Goal: Task Accomplishment & Management: Use online tool/utility

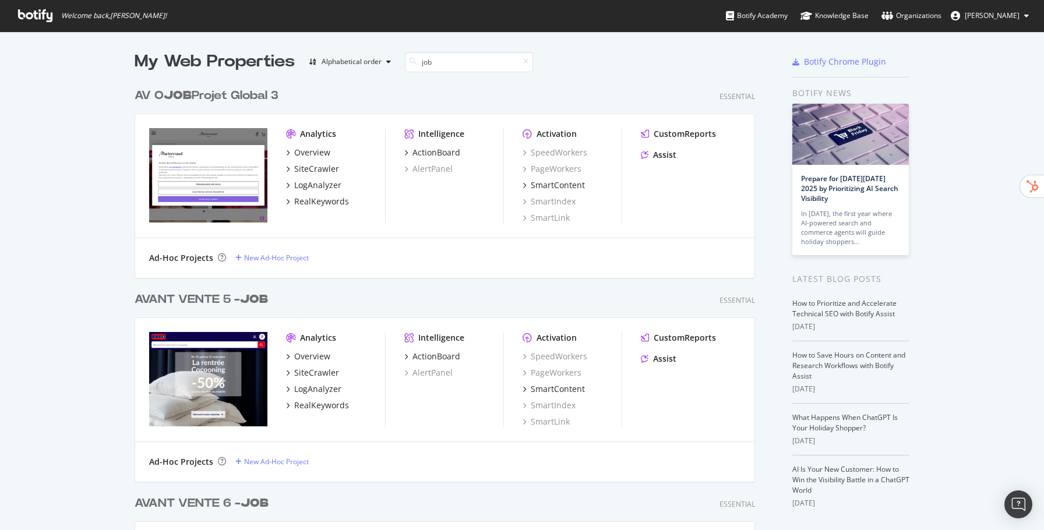
scroll to position [173, 0]
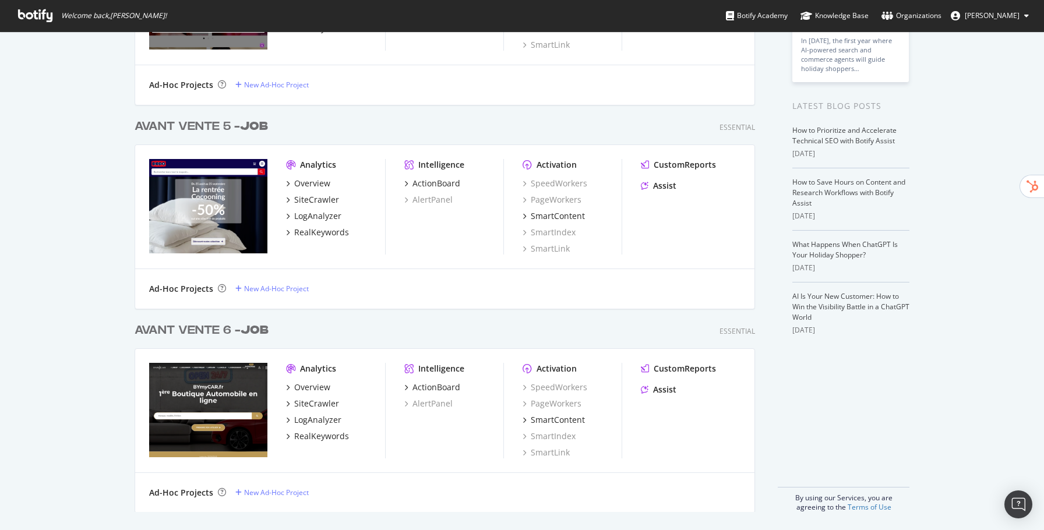
type input "job"
click at [246, 127] on b "JOB" at bounding box center [254, 127] width 28 height 12
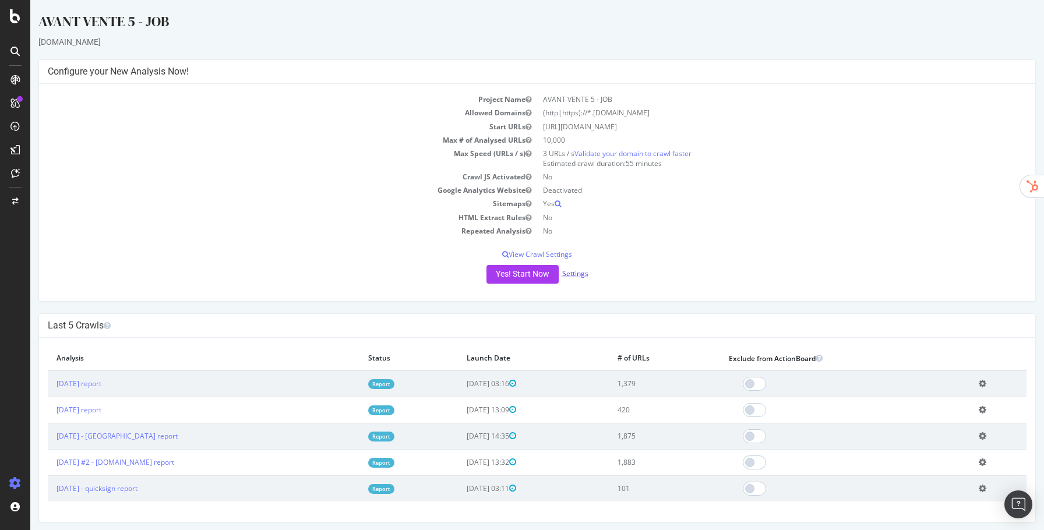
click at [580, 274] on link "Settings" at bounding box center [575, 274] width 26 height 10
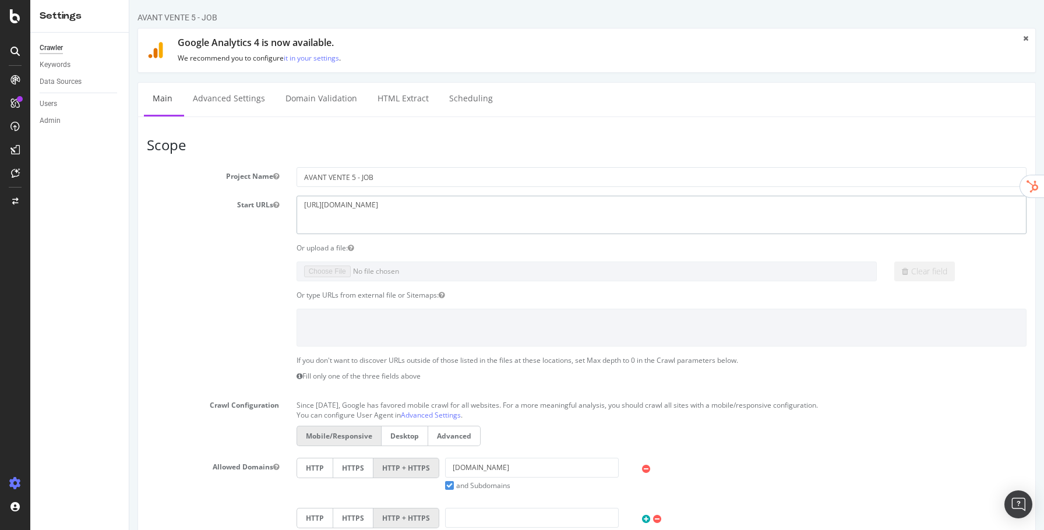
drag, startPoint x: 430, startPoint y: 214, endPoint x: 259, endPoint y: 205, distance: 171.5
click at [259, 206] on div "Start URLs https://www.dodo.fr" at bounding box center [586, 215] width 897 height 38
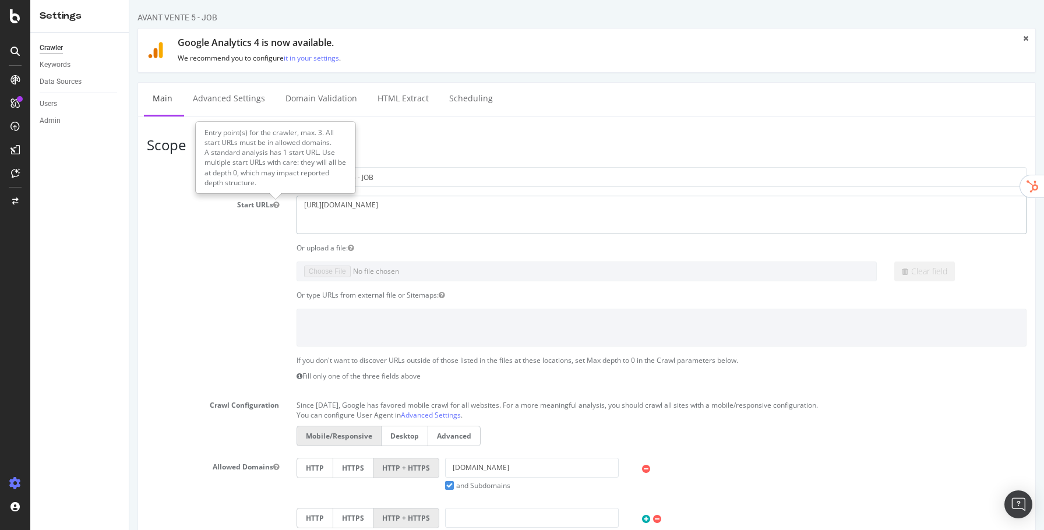
paste textarea "ugap.fr/"
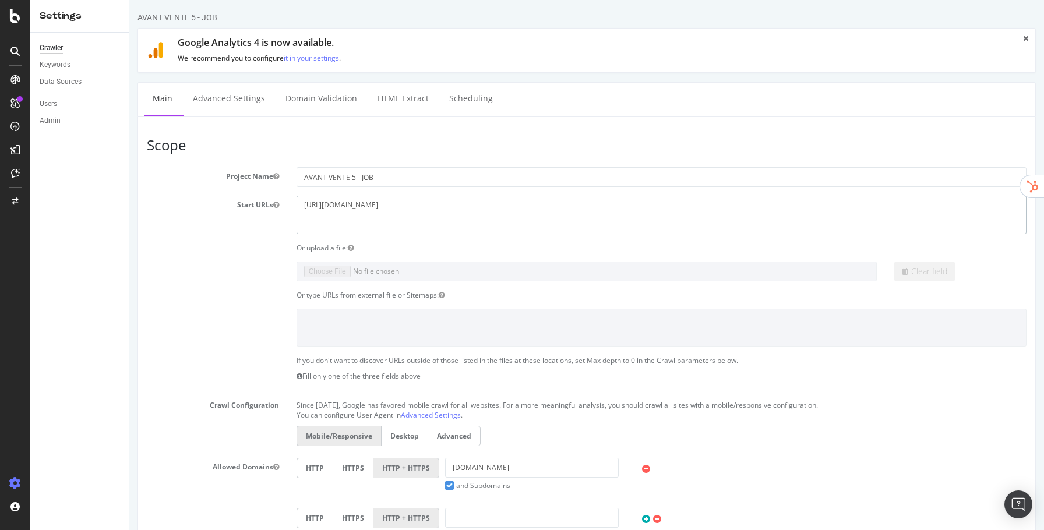
type textarea "[URL][DOMAIN_NAME]"
drag, startPoint x: 508, startPoint y: 468, endPoint x: 400, endPoint y: 460, distance: 108.1
click at [400, 460] on div "HTTP HTTPS HTTP + HTTPS dodo.fr and Subdomains User Agent: Mobile Desktop This …" at bounding box center [662, 474] width 742 height 33
paste input "[URL][DOMAIN_NAME]"
drag, startPoint x: 492, startPoint y: 470, endPoint x: 432, endPoint y: 465, distance: 60.2
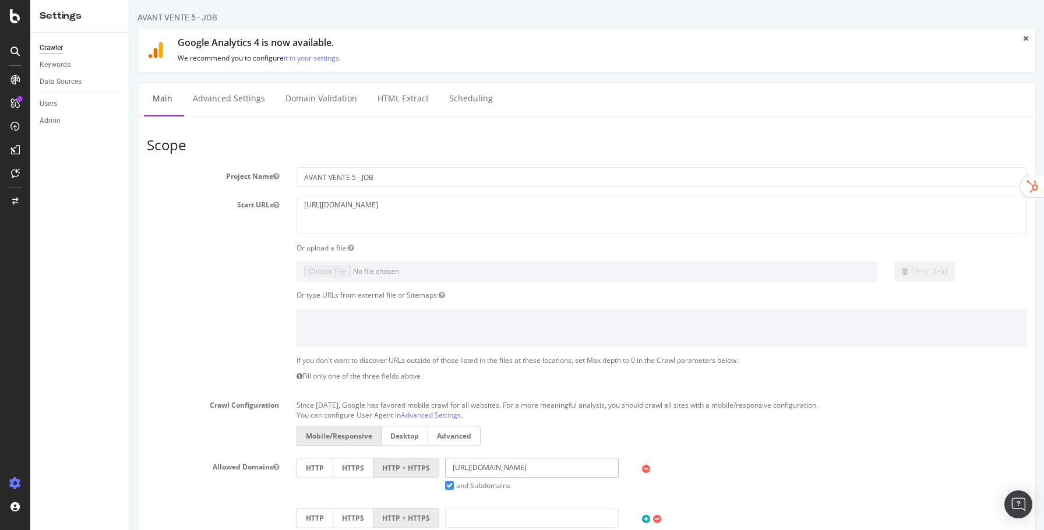
click at [432, 465] on div "HTTP HTTPS HTTP + HTTPS https://www.ugap.fr/ and Subdomains User Agent: Mobile …" at bounding box center [662, 474] width 742 height 33
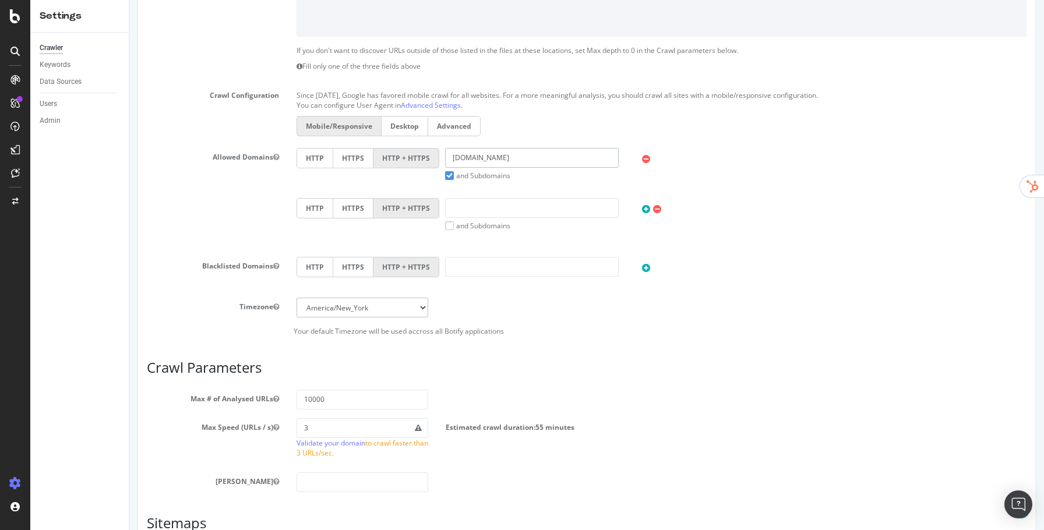
type input "[DOMAIN_NAME]"
click at [386, 398] on input "10000" at bounding box center [363, 400] width 132 height 20
type input "100000"
click at [453, 390] on div "Max # of Analysed URLs 100000" at bounding box center [586, 400] width 897 height 20
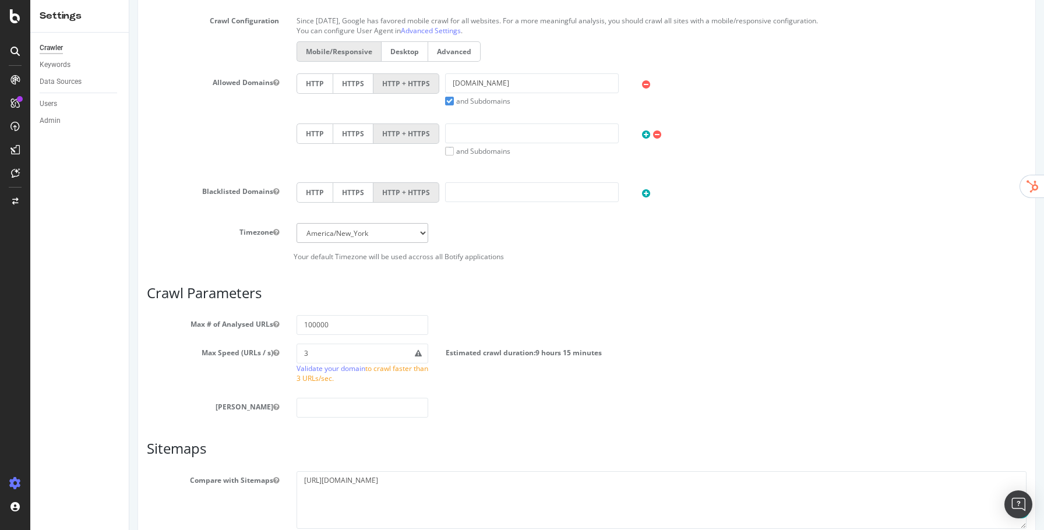
scroll to position [383, 0]
drag, startPoint x: 467, startPoint y: 488, endPoint x: 246, endPoint y: 476, distance: 220.5
click at [246, 476] on div "Compare with Sitemaps https://exotica.com/sitemap.xml" at bounding box center [586, 502] width 897 height 58
drag, startPoint x: 361, startPoint y: 349, endPoint x: 247, endPoint y: 354, distance: 114.3
click at [247, 354] on div "Max Speed (URLs / s) 3 Validate your domain to crawl faster than 3 URLs/sec. Es…" at bounding box center [586, 367] width 897 height 45
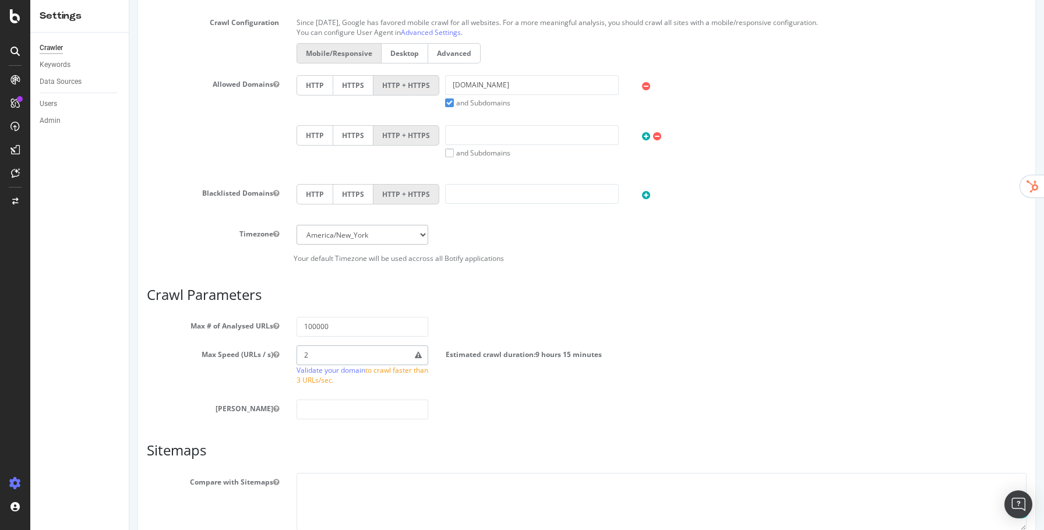
drag, startPoint x: 341, startPoint y: 355, endPoint x: 289, endPoint y: 352, distance: 51.9
click at [290, 352] on div "2 Validate your domain to crawl faster than 3 URLs/sec." at bounding box center [363, 367] width 150 height 45
type input "3"
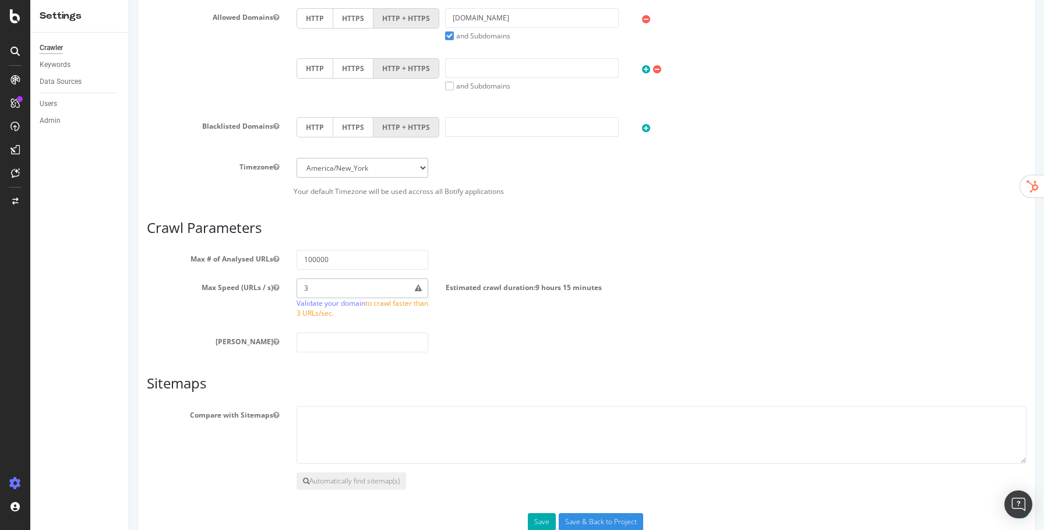
scroll to position [478, 0]
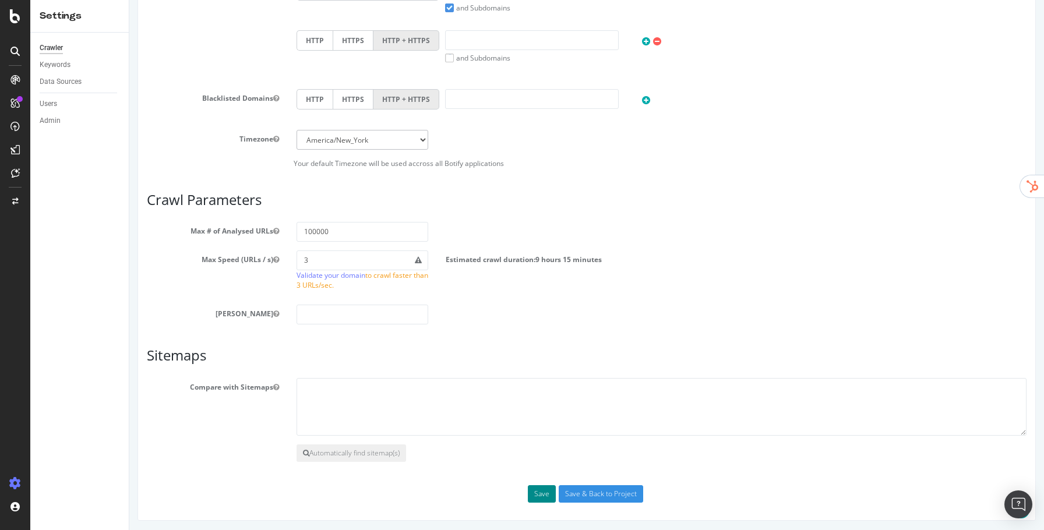
click at [541, 489] on button "Save" at bounding box center [542, 493] width 28 height 17
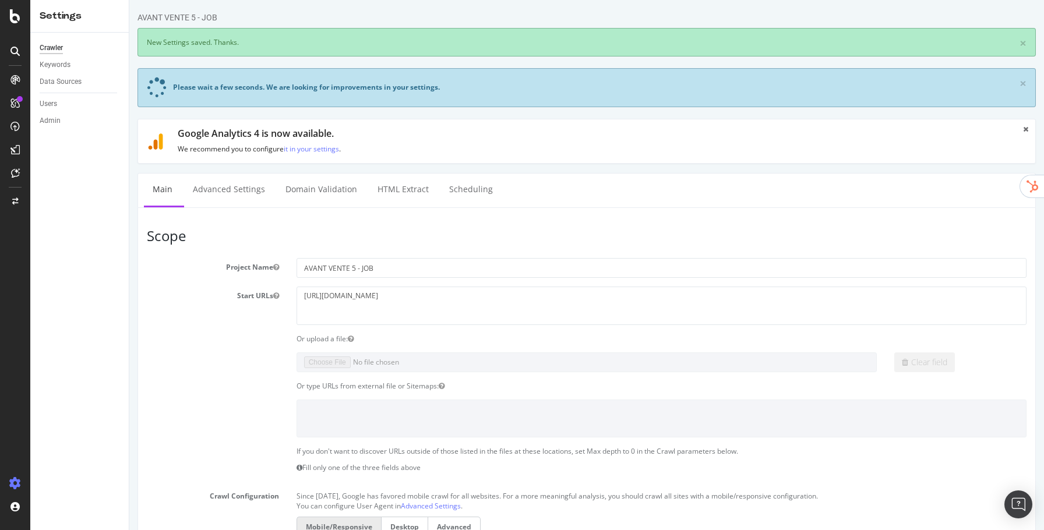
scroll to position [0, 0]
click at [72, 82] on div "Data Sources" at bounding box center [61, 82] width 42 height 12
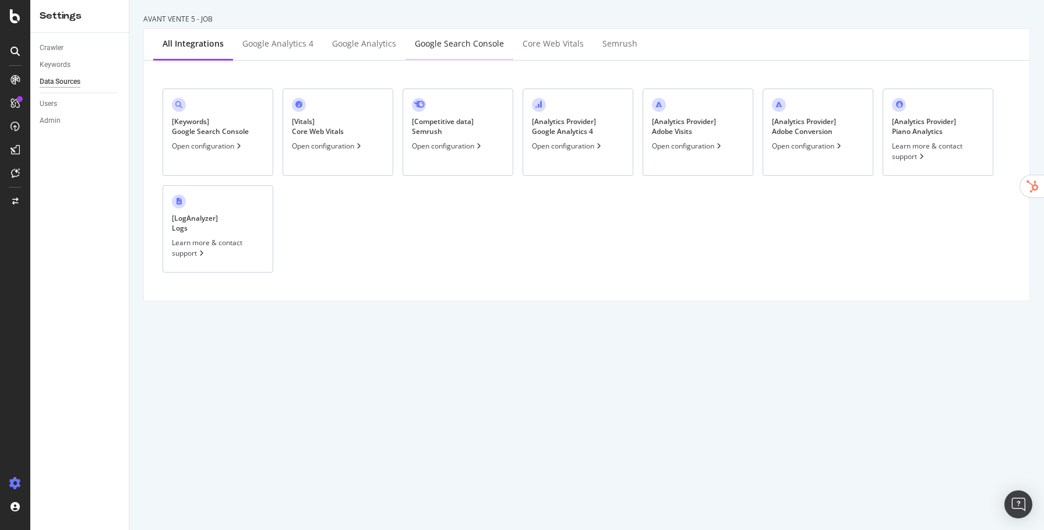
click at [463, 46] on div "Google Search Console" at bounding box center [459, 44] width 89 height 12
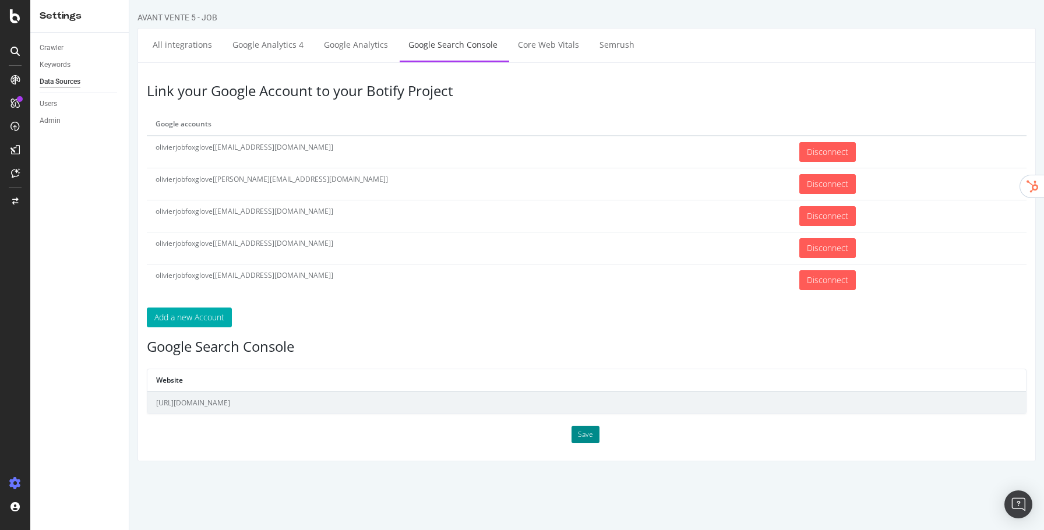
click at [588, 431] on button "Save" at bounding box center [585, 434] width 28 height 17
click at [305, 405] on td "[URL][DOMAIN_NAME]" at bounding box center [586, 402] width 878 height 22
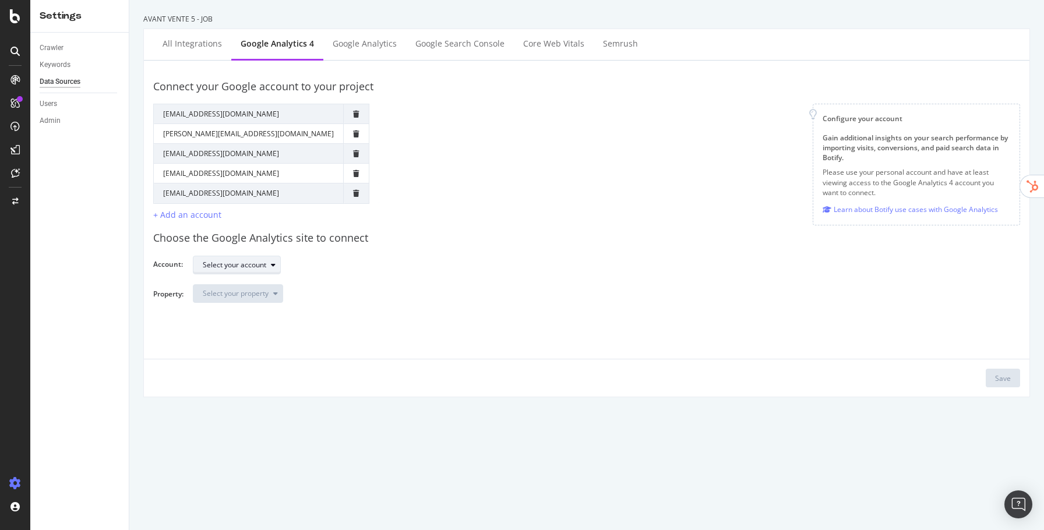
click at [253, 269] on div "Select your account" at bounding box center [241, 265] width 77 height 16
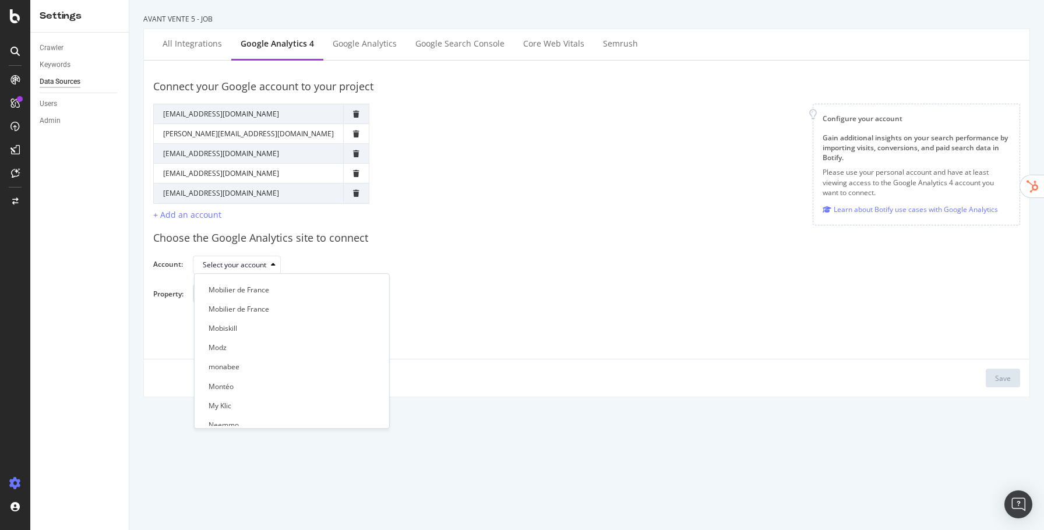
click at [512, 304] on div "Select your property" at bounding box center [602, 298] width 818 height 28
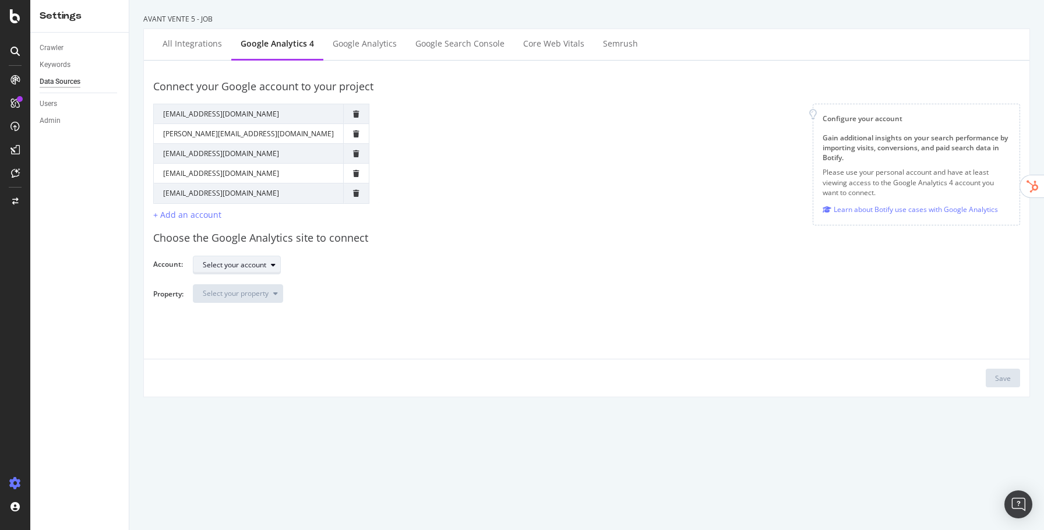
click at [227, 266] on div "Select your account" at bounding box center [234, 265] width 63 height 7
click at [523, 239] on div "Choose the Google Analytics site to connect" at bounding box center [586, 238] width 867 height 15
click at [191, 55] on div "All integrations" at bounding box center [192, 45] width 78 height 32
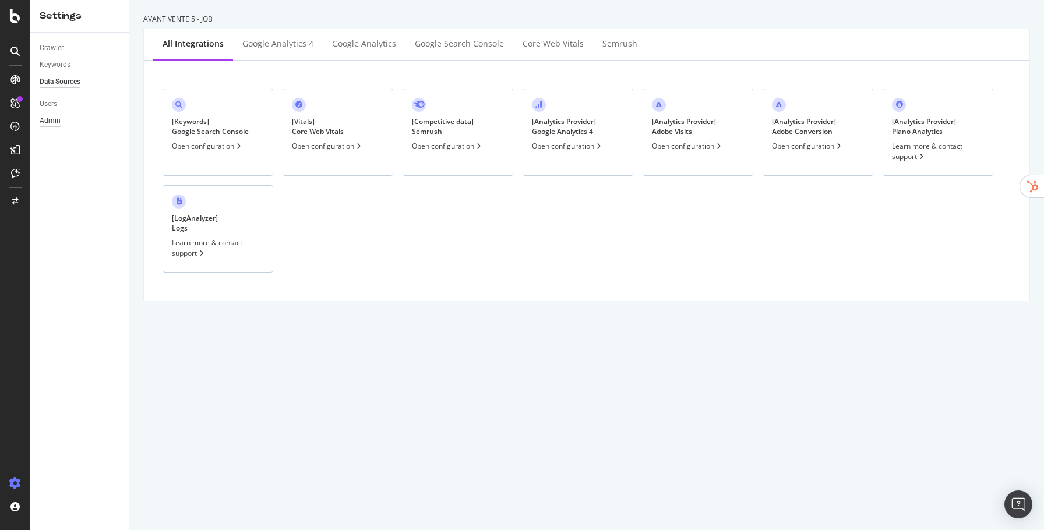
click at [53, 118] on div "Admin" at bounding box center [50, 121] width 21 height 12
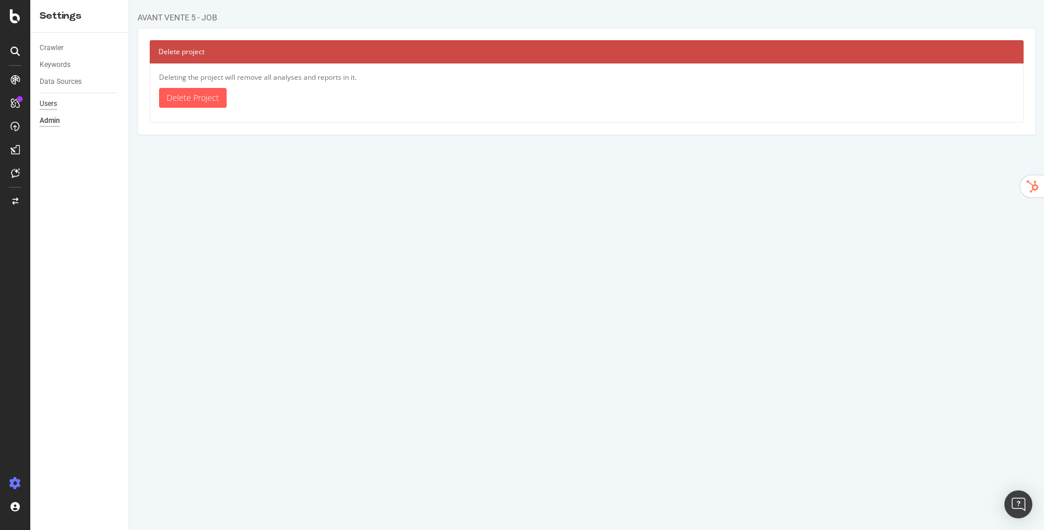
click at [52, 106] on div "Users" at bounding box center [48, 104] width 17 height 12
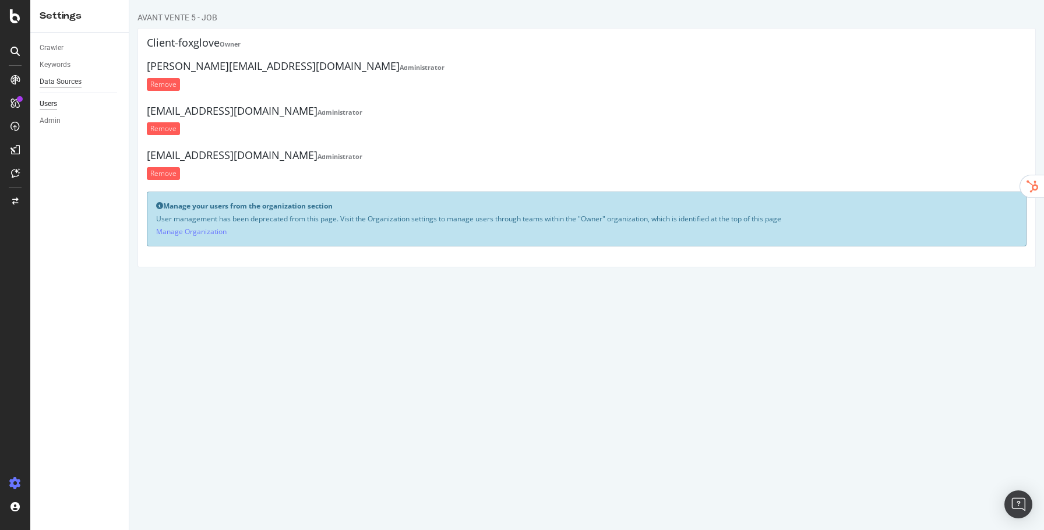
click at [57, 79] on div "Data Sources" at bounding box center [61, 82] width 42 height 12
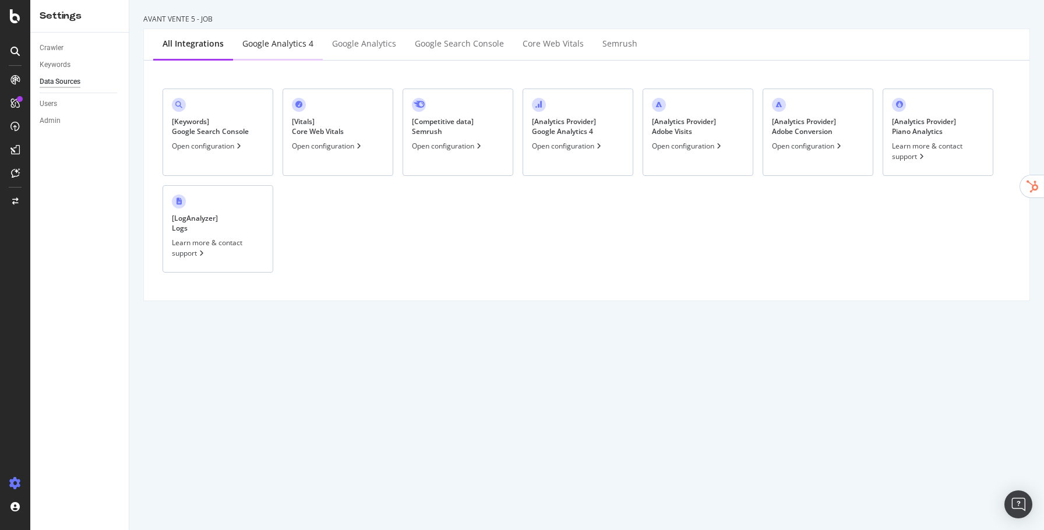
click at [274, 48] on div "Google Analytics 4" at bounding box center [277, 44] width 71 height 12
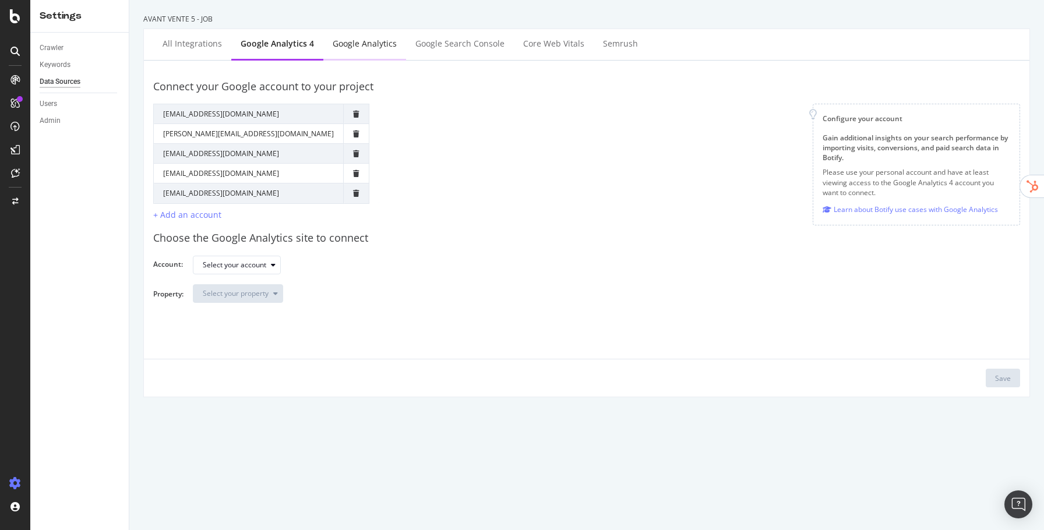
click at [364, 53] on div "Google Analytics" at bounding box center [364, 45] width 83 height 32
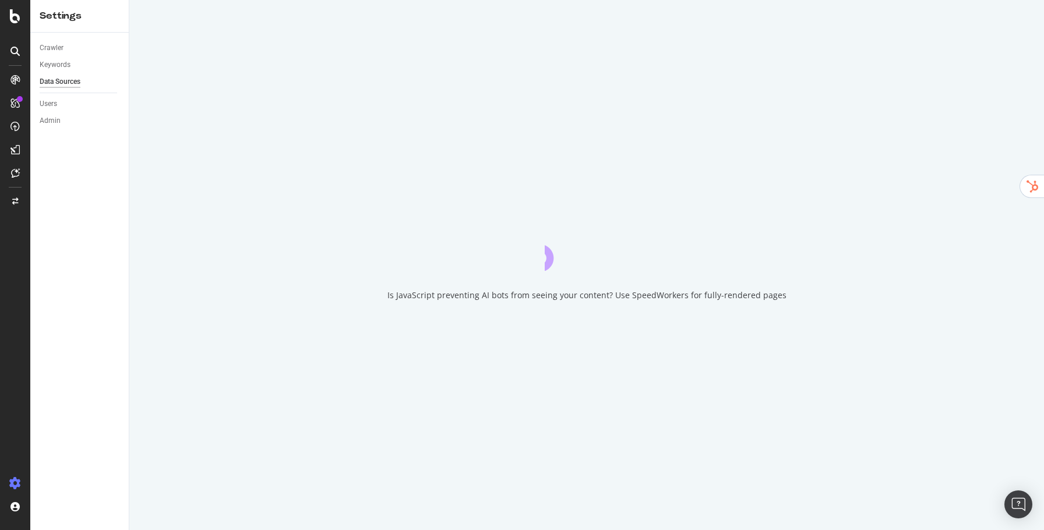
click at [483, 51] on div "Is JavaScript preventing AI bots from seeing your content? Use SpeedWorkers for…" at bounding box center [586, 265] width 915 height 530
click at [77, 48] on link "Crawler" at bounding box center [80, 48] width 81 height 12
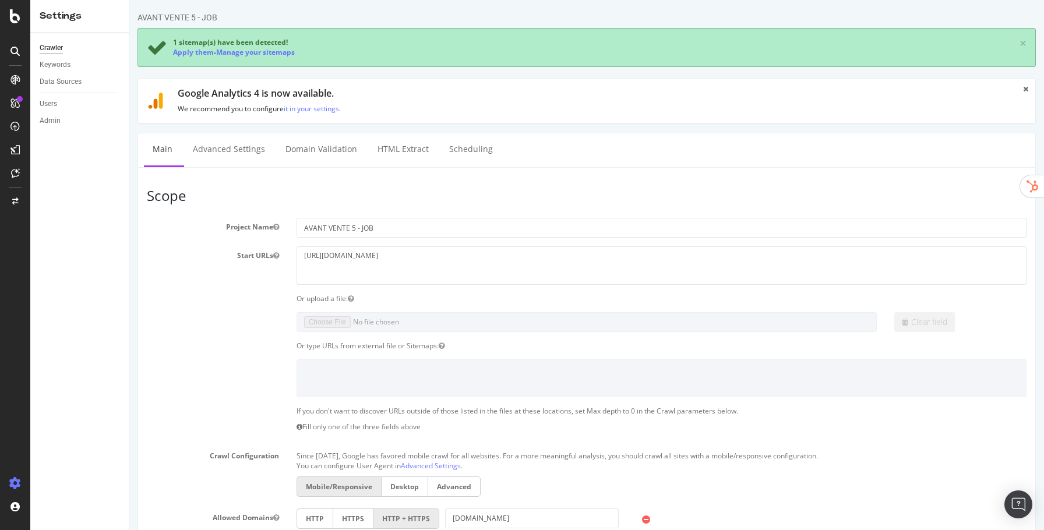
click at [199, 60] on div "1 sitemap(s) have been detected! Apply them - Manage your sitemaps ×" at bounding box center [586, 47] width 898 height 39
click at [200, 54] on link "Apply them" at bounding box center [193, 52] width 41 height 10
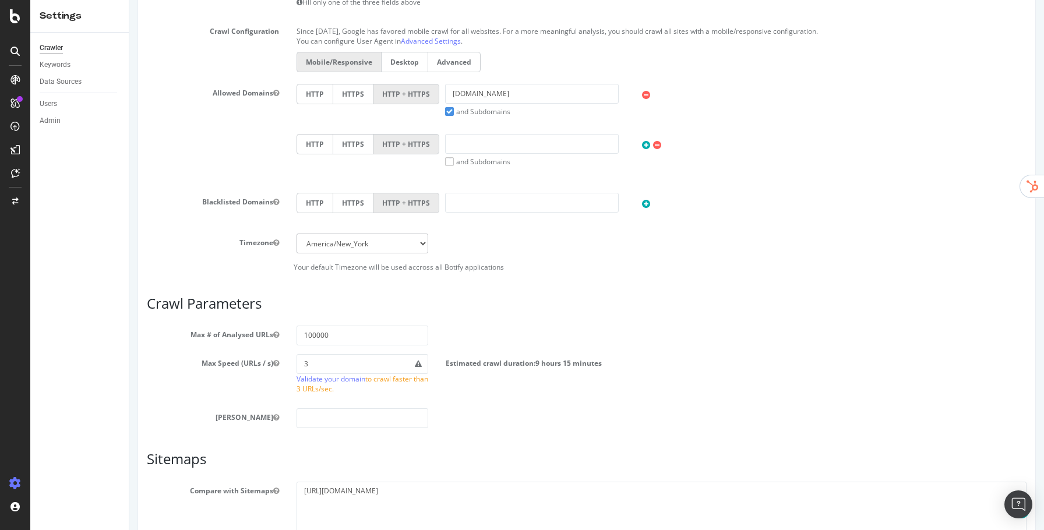
scroll to position [478, 0]
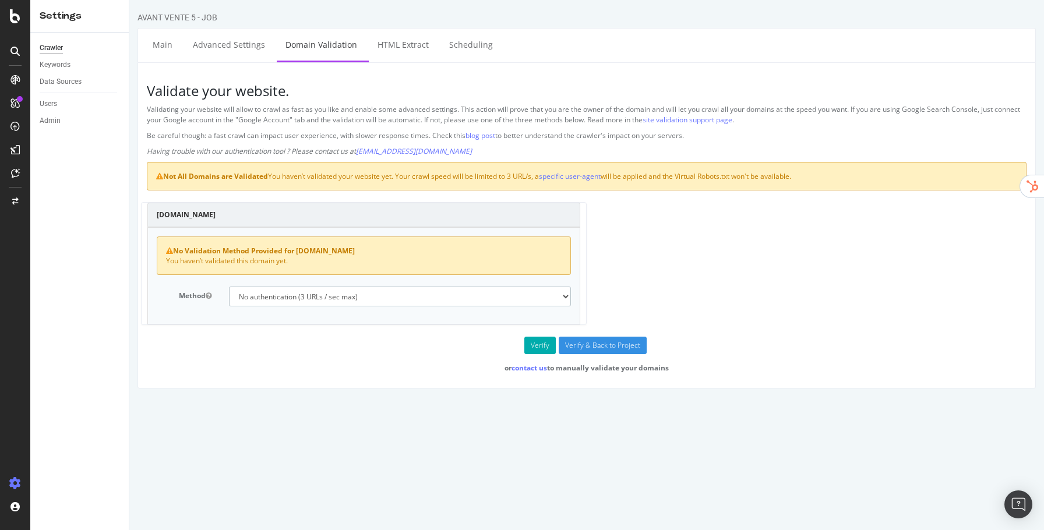
click at [349, 301] on select "No authentication (3 URLs / sec max) DNS Text field (fast!) File's at site root…" at bounding box center [400, 297] width 343 height 20
select select "5"
click at [229, 287] on select "No authentication (3 URLs / sec max) DNS Text field (fast!) File's at site root…" at bounding box center [400, 297] width 343 height 20
click at [541, 345] on button "Verify" at bounding box center [539, 345] width 31 height 17
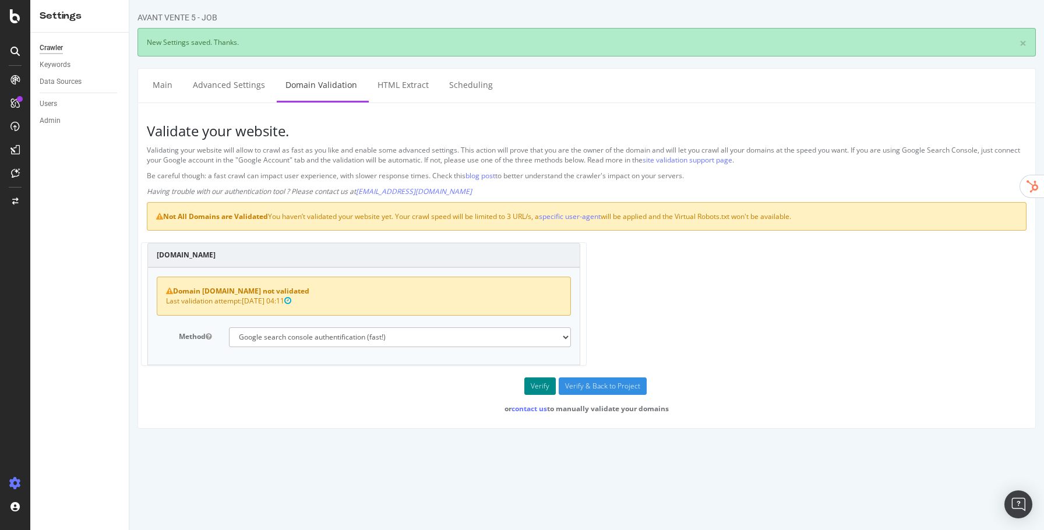
click at [545, 383] on button "Verify" at bounding box center [539, 385] width 31 height 17
click at [585, 380] on input "Verify & Back to Project" at bounding box center [603, 385] width 88 height 17
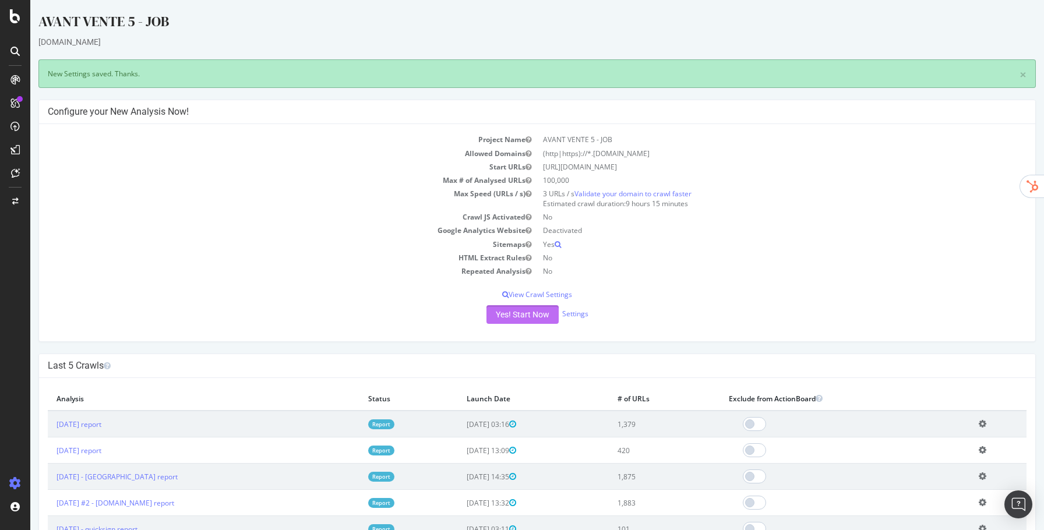
click at [535, 322] on button "Yes! Start Now" at bounding box center [522, 314] width 72 height 19
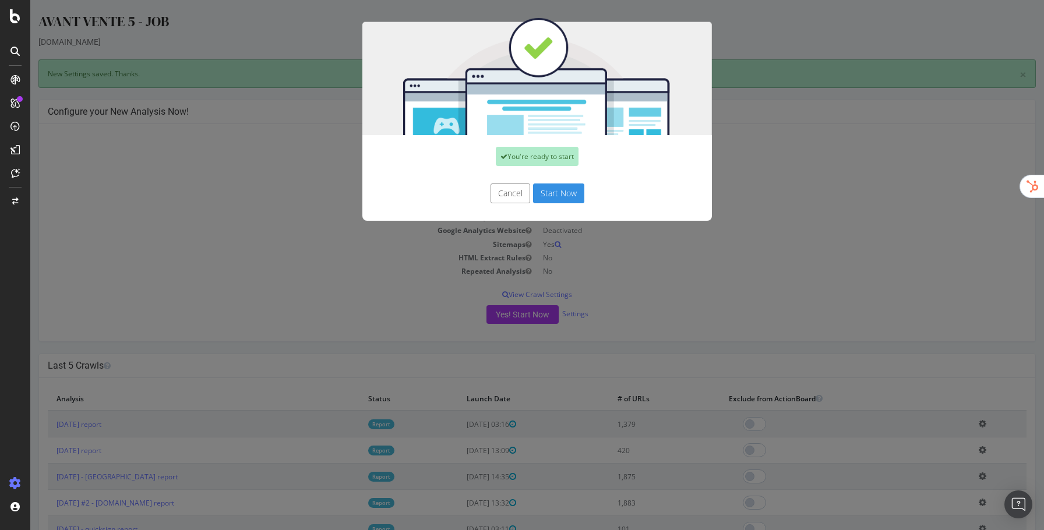
click at [550, 191] on div "Cancel Start Now" at bounding box center [537, 199] width 350 height 43
click at [550, 190] on button "Start Now" at bounding box center [558, 193] width 51 height 20
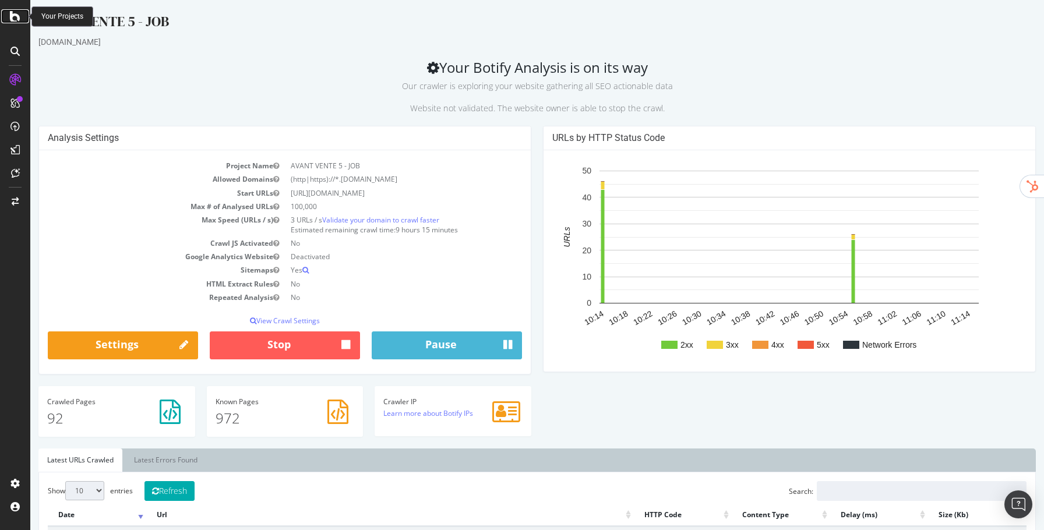
click at [15, 17] on icon at bounding box center [15, 16] width 10 height 14
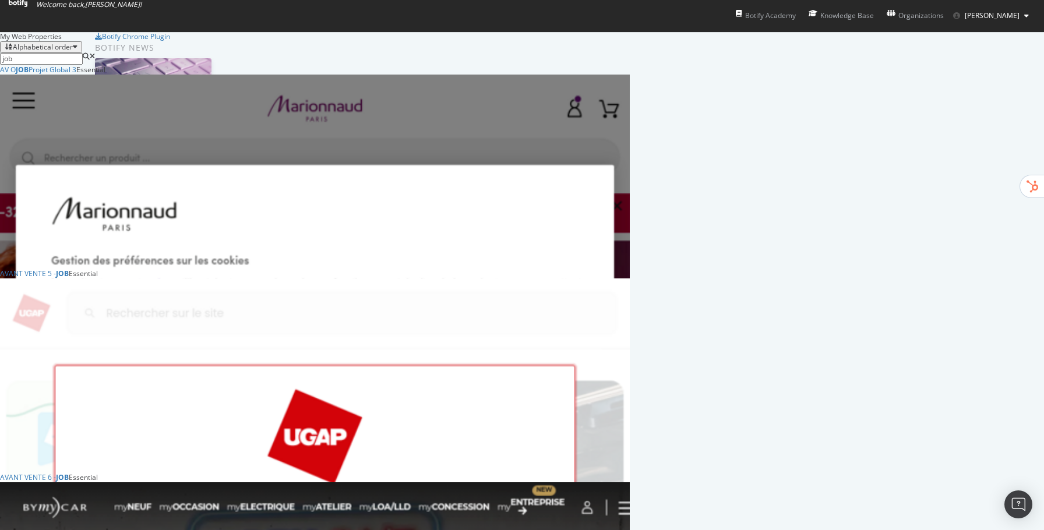
scroll to position [161, 0]
type input "job"
click at [69, 472] on div "AVANT VENTE 6 - JOB" at bounding box center [34, 477] width 69 height 10
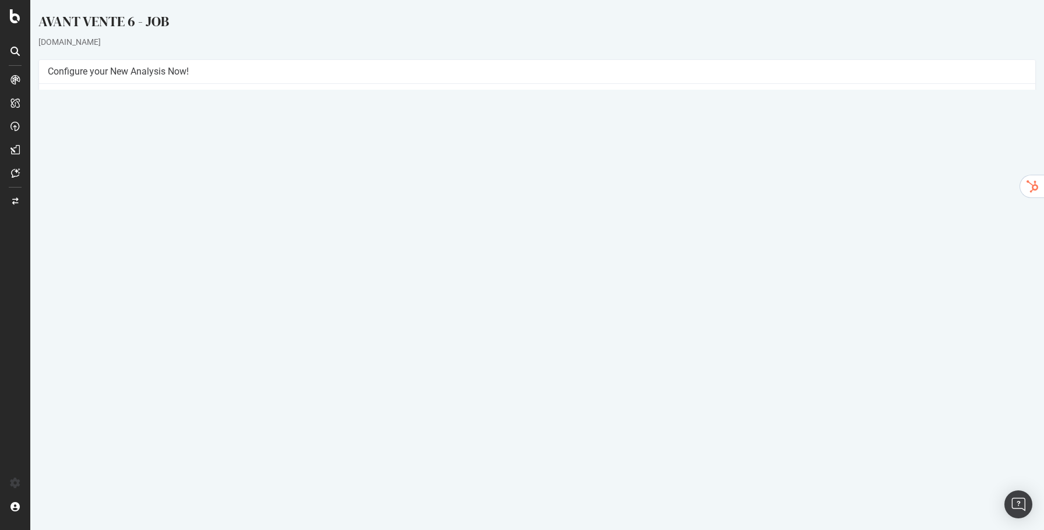
click at [389, 386] on link "Report" at bounding box center [376, 384] width 26 height 10
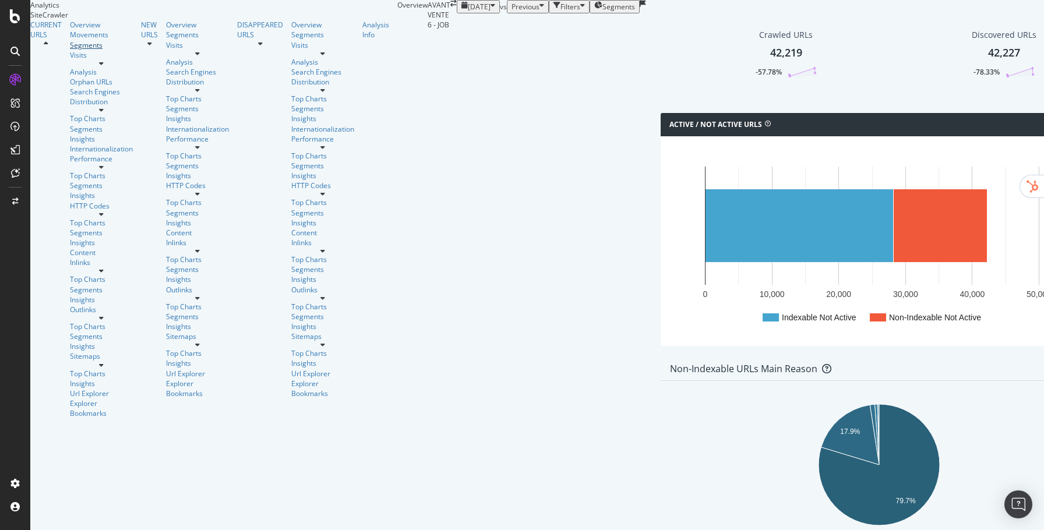
click at [70, 50] on div "Segments" at bounding box center [101, 45] width 63 height 10
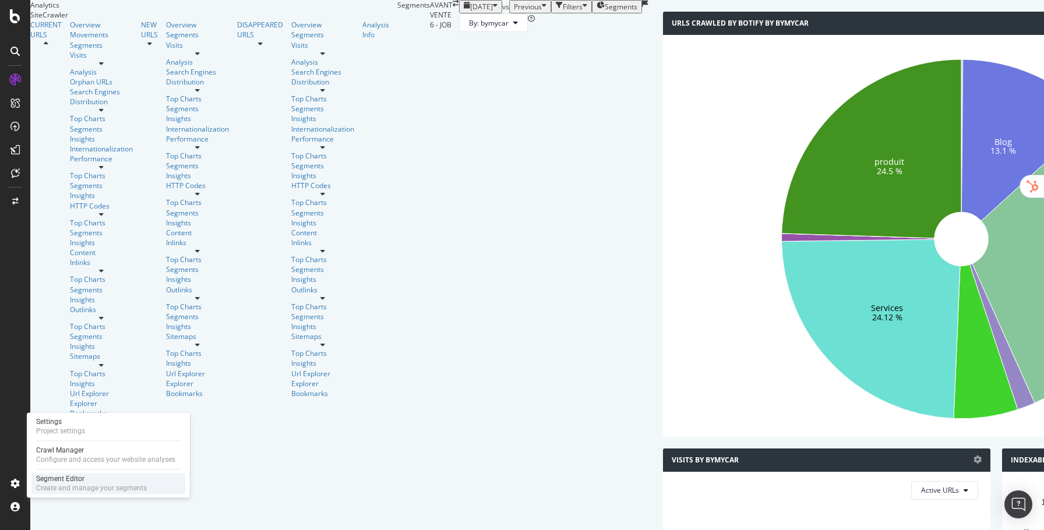
click at [64, 483] on div "Segment Editor" at bounding box center [91, 478] width 111 height 9
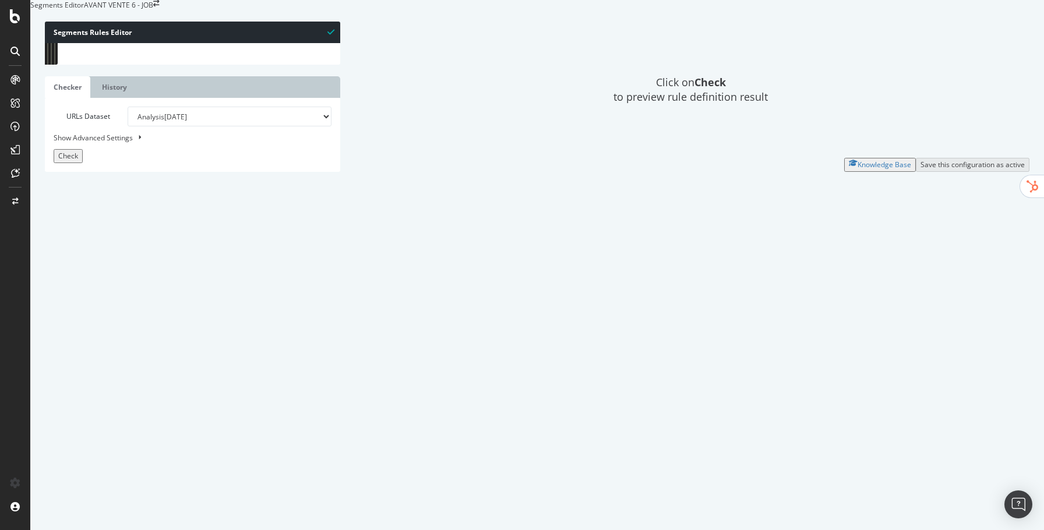
click at [68, 171] on div "URLs Dataset Analysis 2025 Sep. 9th Analysis 2025 Sep. 8th Analysis 2025 Jul. 8…" at bounding box center [192, 134] width 295 height 73
drag, startPoint x: 68, startPoint y: 503, endPoint x: 75, endPoint y: 484, distance: 20.5
click at [68, 161] on span "Check" at bounding box center [68, 156] width 20 height 10
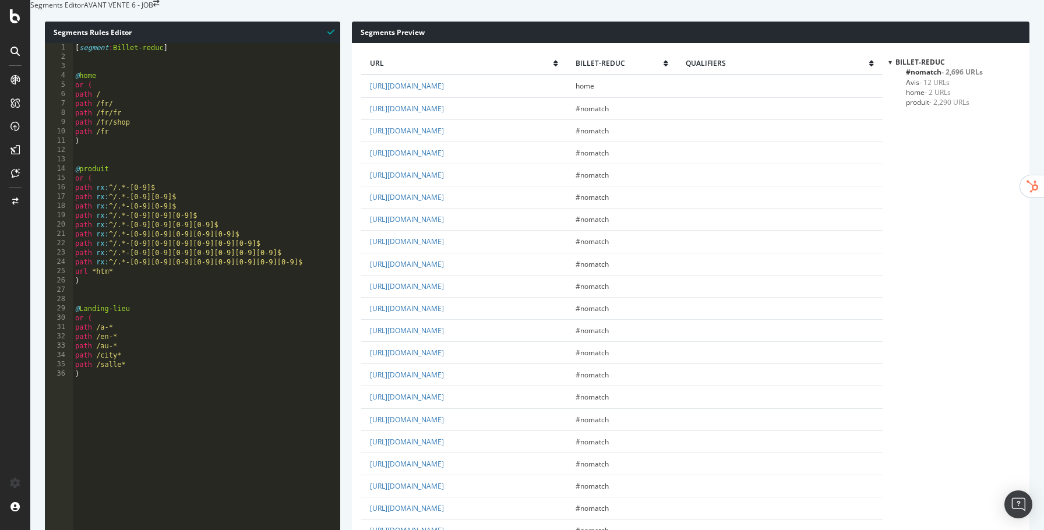
click at [138, 179] on div "[ segment : Billet-reduc ] @ home or ( path / path /fr/ path /fr/fr path /fr/sh…" at bounding box center [206, 211] width 267 height 337
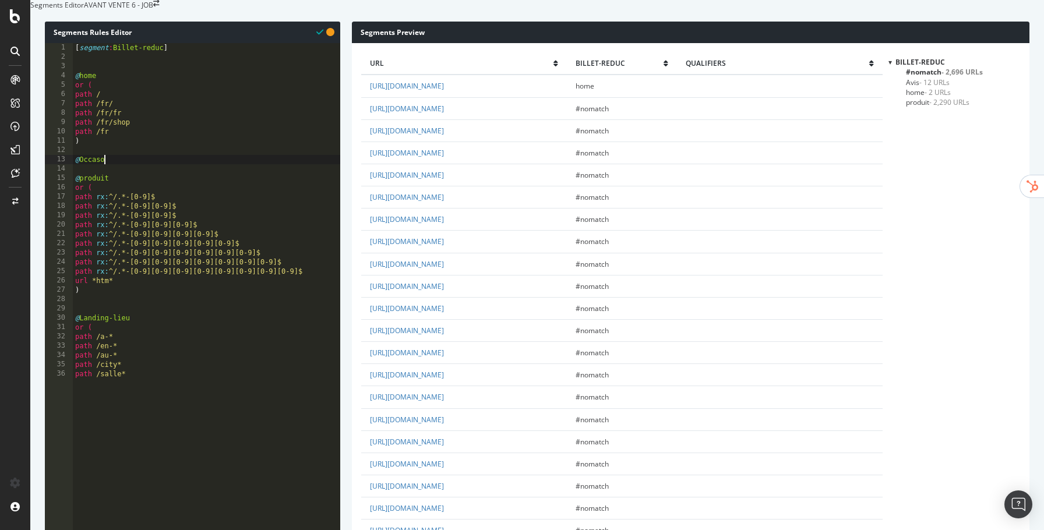
type textarea "@Occason"
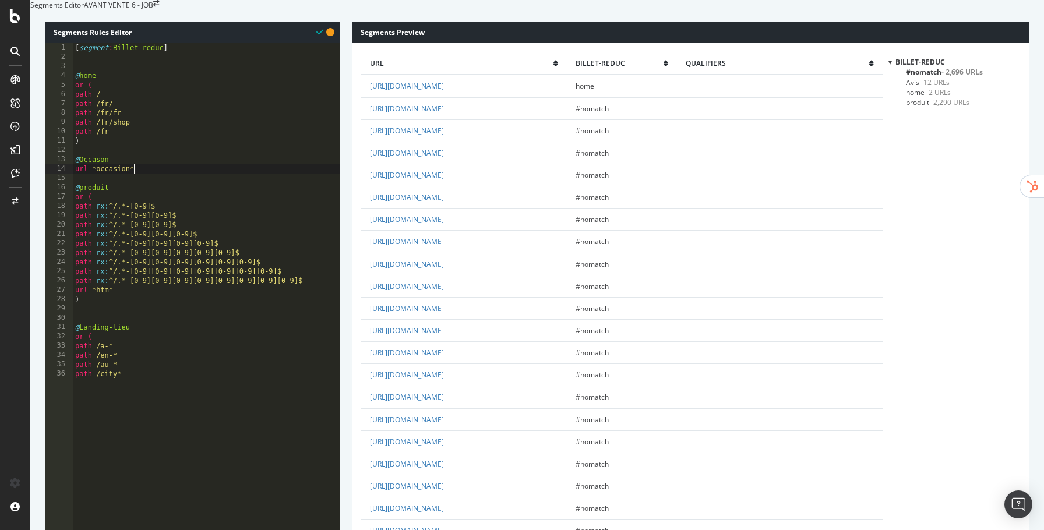
scroll to position [0, 4]
type textarea "url *occasion*"
click at [929, 97] on span "Occason - 1,567 URLs" at bounding box center [940, 92] width 68 height 10
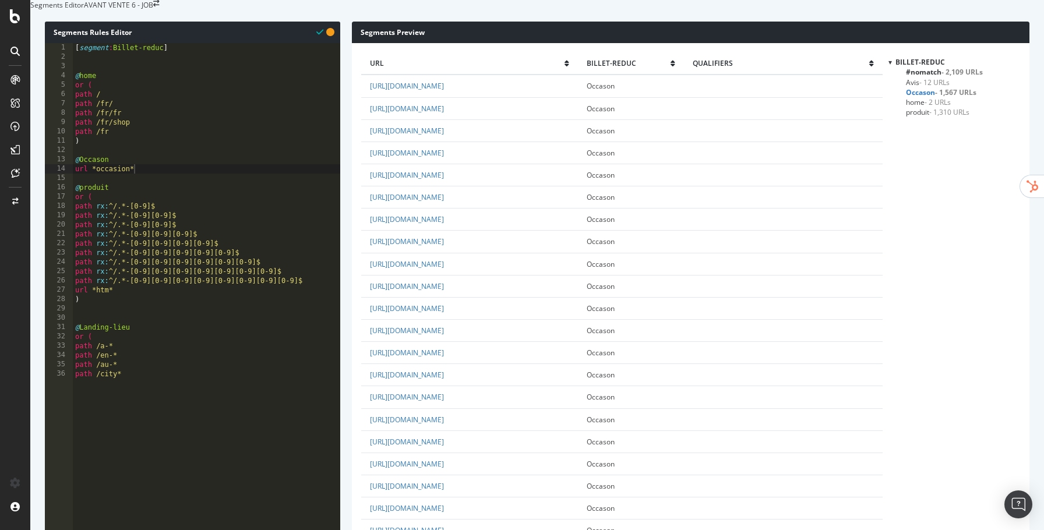
scroll to position [232, 0]
click at [955, 77] on span "- 2,109 URLs" at bounding box center [961, 72] width 41 height 10
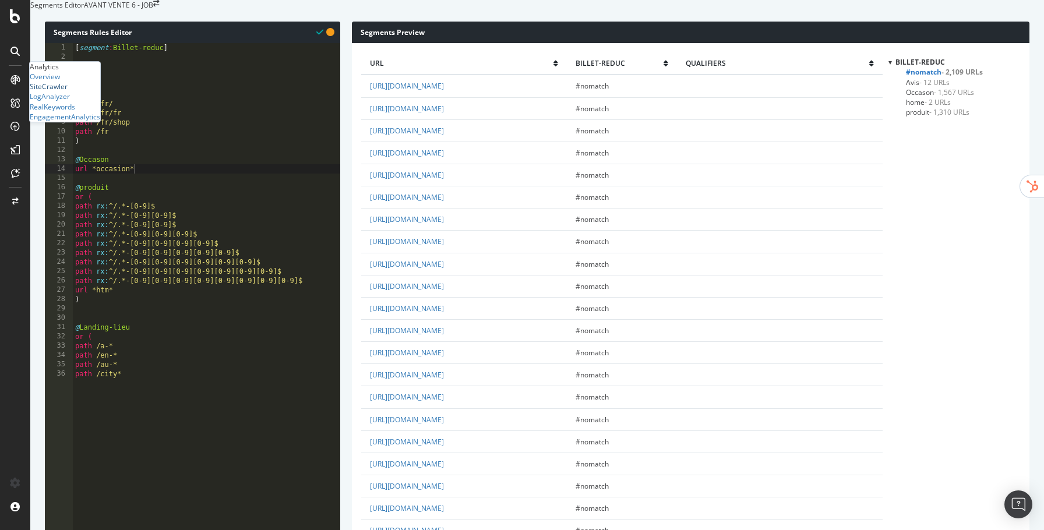
click at [63, 91] on div "SiteCrawler" at bounding box center [49, 87] width 38 height 10
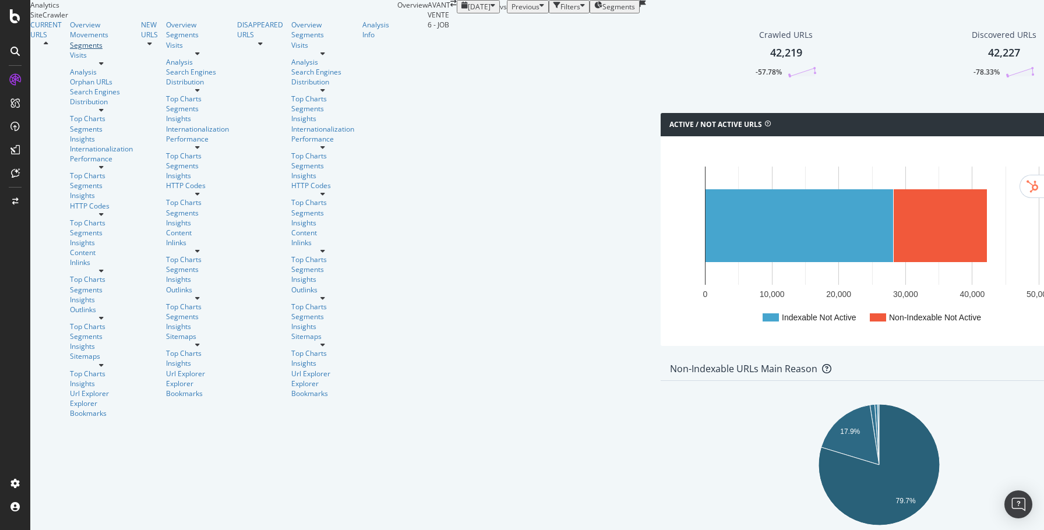
click at [70, 50] on div "Segments" at bounding box center [101, 45] width 63 height 10
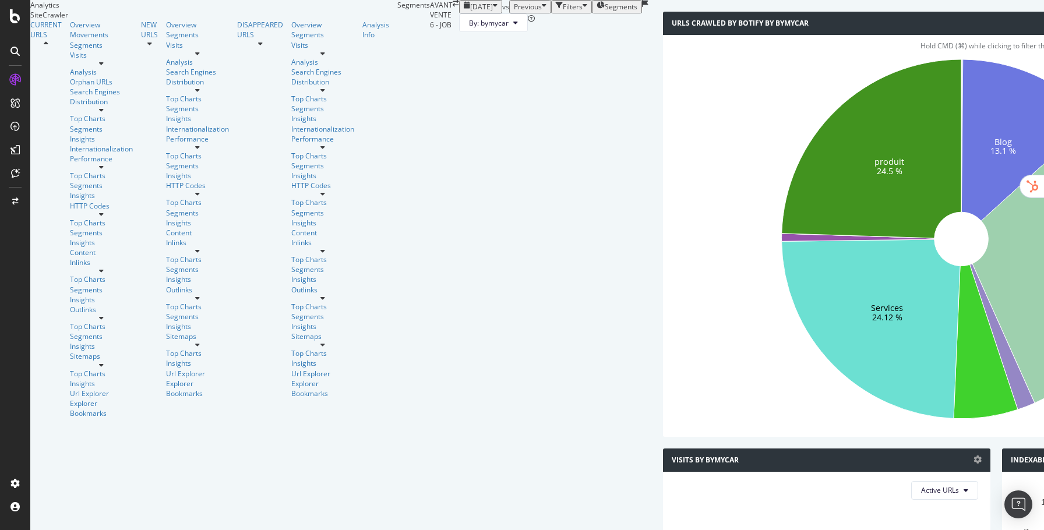
click at [972, 342] on icon at bounding box center [1056, 260] width 169 height 285
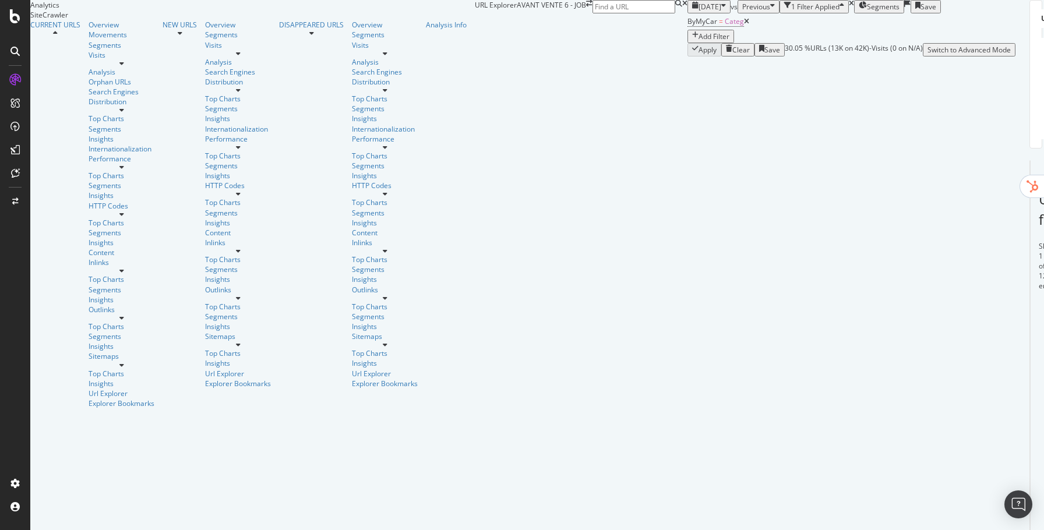
scroll to position [249, 0]
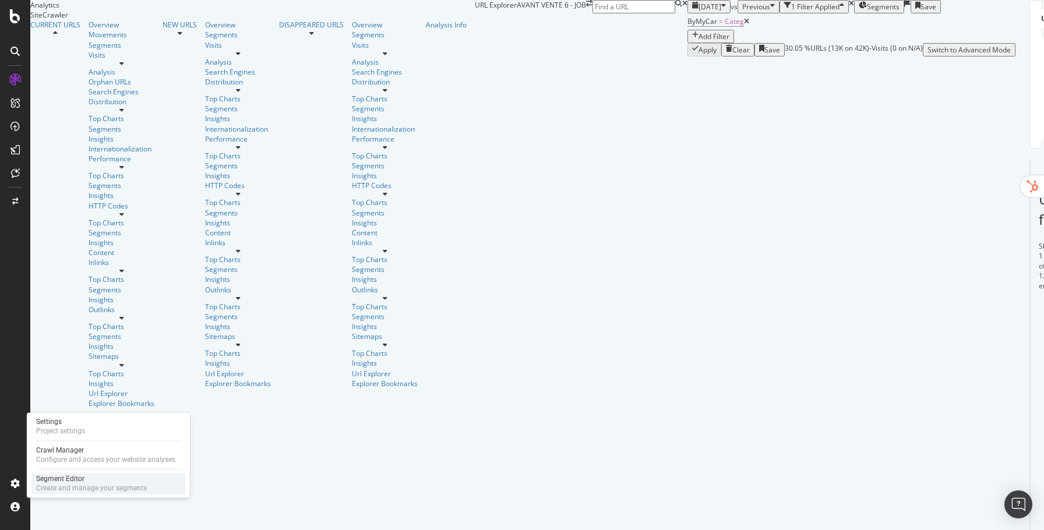
click at [61, 482] on div "Segment Editor" at bounding box center [91, 478] width 111 height 9
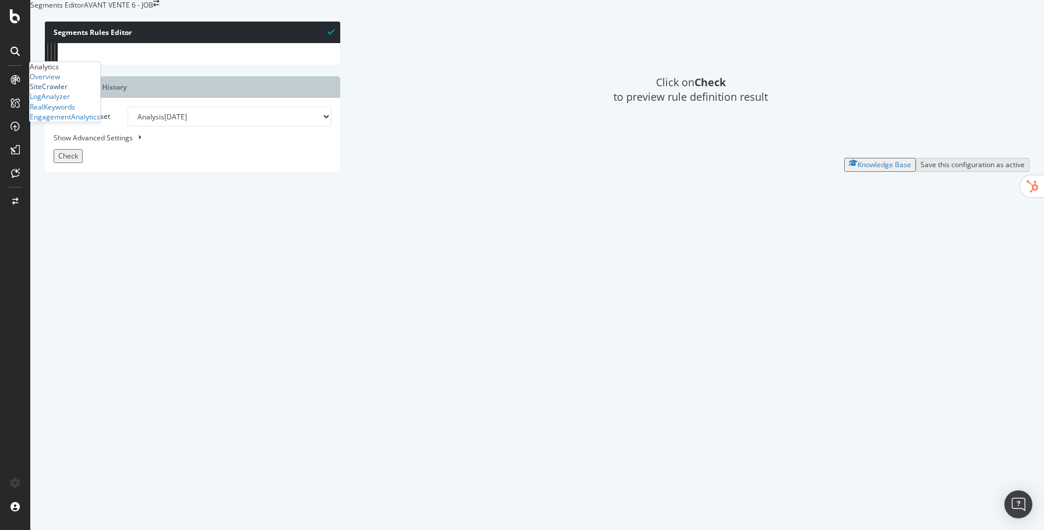
click at [68, 91] on div "SiteCrawler" at bounding box center [49, 87] width 38 height 10
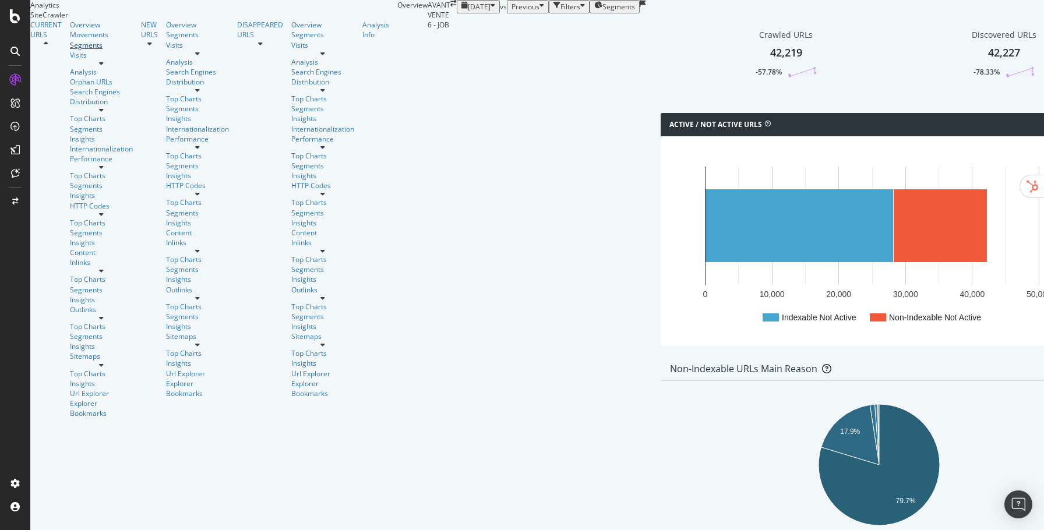
click at [70, 50] on div "Segments" at bounding box center [101, 45] width 63 height 10
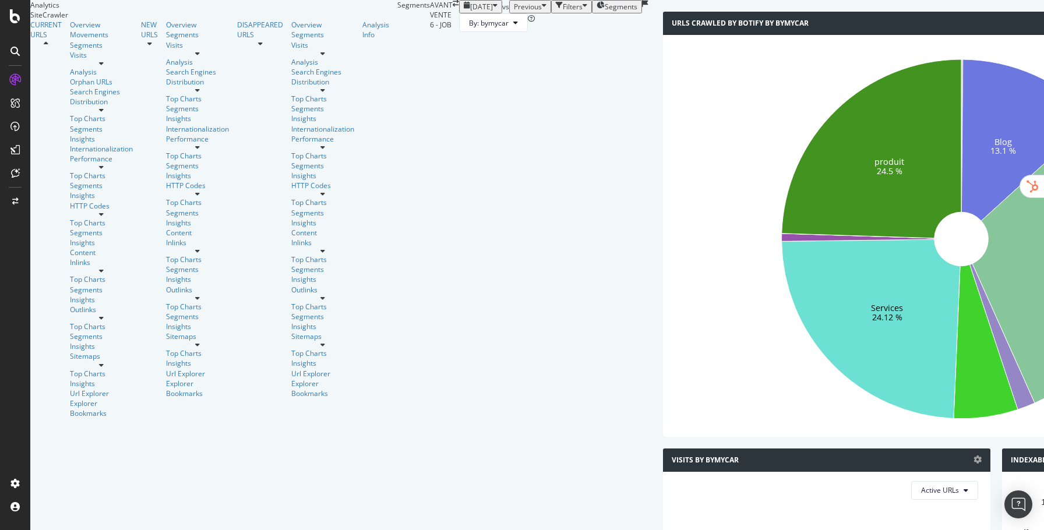
click at [470, 12] on span "2025 Sep. 9th" at bounding box center [481, 7] width 23 height 10
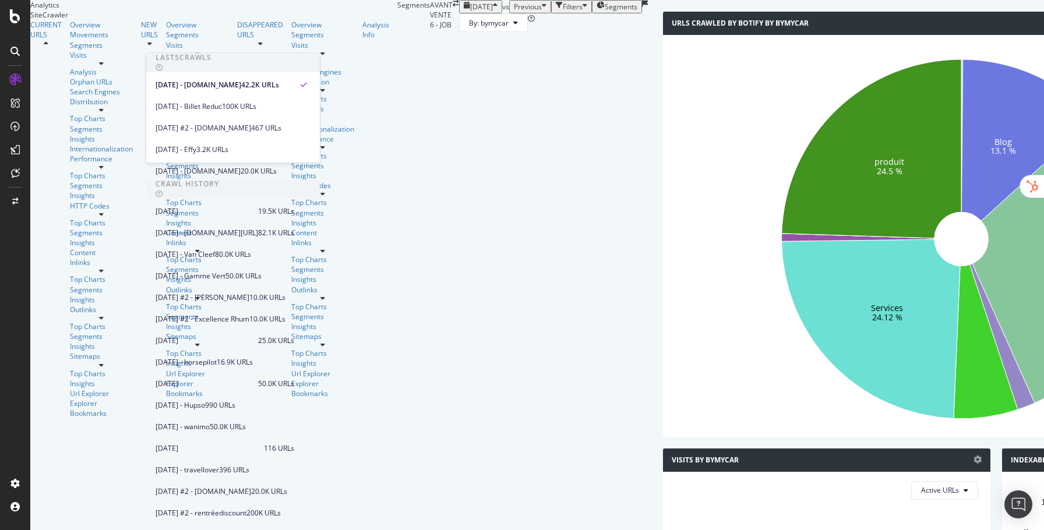
click at [470, 12] on span "2025 Sep. 9th" at bounding box center [481, 7] width 23 height 10
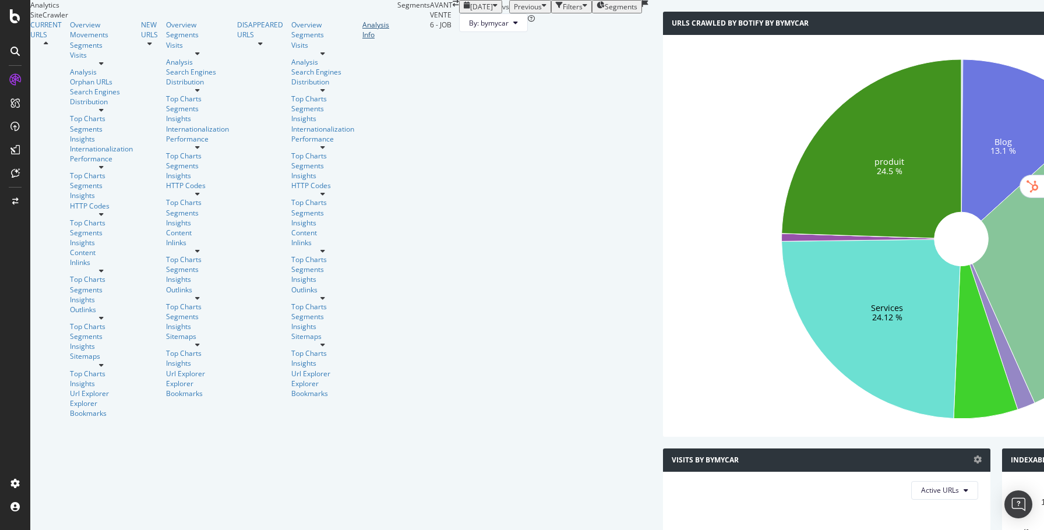
click at [362, 40] on div "Analysis Info" at bounding box center [375, 30] width 27 height 20
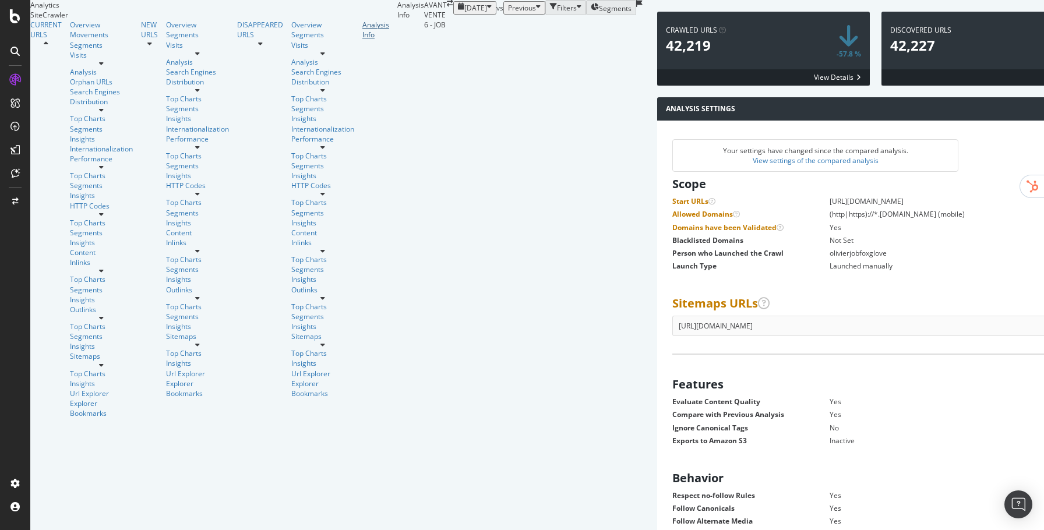
scroll to position [577, 0]
drag, startPoint x: 553, startPoint y: 435, endPoint x: 534, endPoint y: 430, distance: 19.7
drag, startPoint x: 165, startPoint y: 126, endPoint x: 285, endPoint y: 302, distance: 213.0
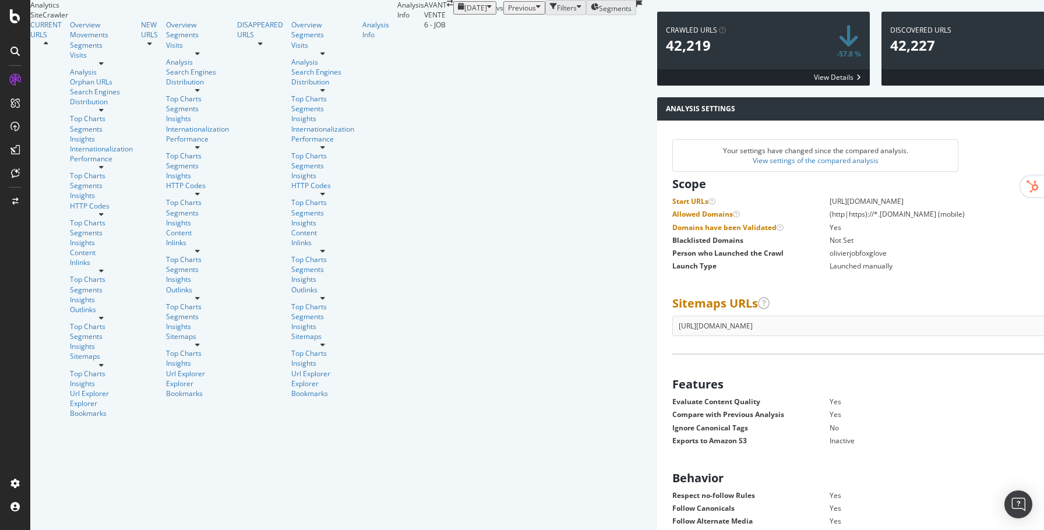
copy pre "@home or ( path / path /fr/ path /fr/fr path /fr/shop path /fr ) @Marque path /…"
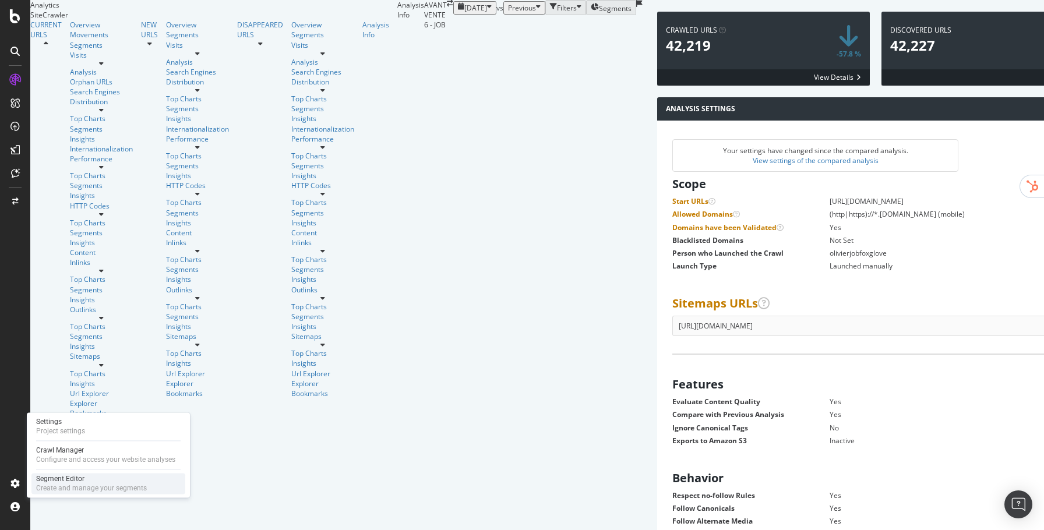
click at [43, 483] on div "Segment Editor" at bounding box center [91, 478] width 111 height 9
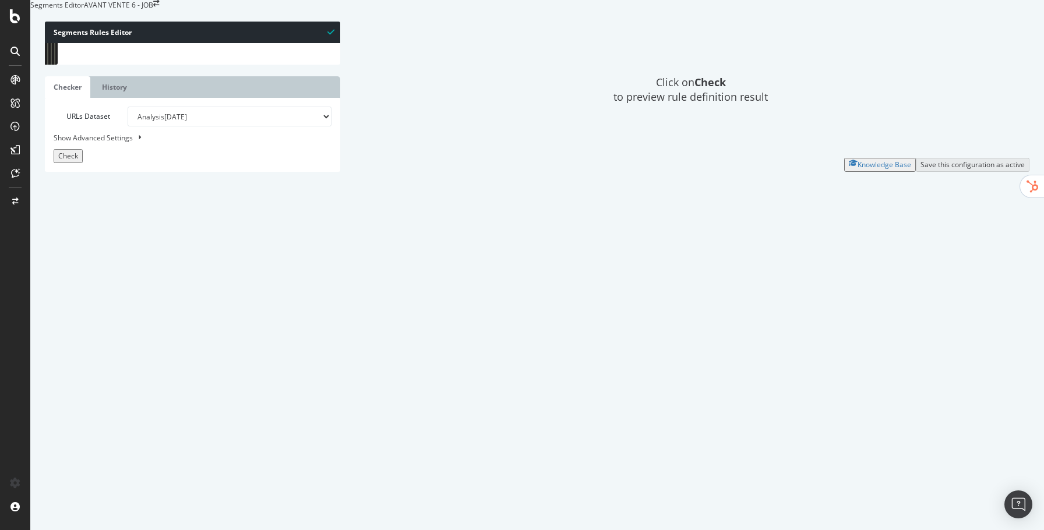
scroll to position [456, 0]
drag, startPoint x: 76, startPoint y: 72, endPoint x: 144, endPoint y: 530, distance: 463.0
click at [144, 183] on div "Segments Rules Editor 49 50 51 52 53 54 55 56 57 58 59 60 61 62 63 64 65 66 67 …" at bounding box center [537, 96] width 1014 height 173
paste textarea "Cursor at row 83"
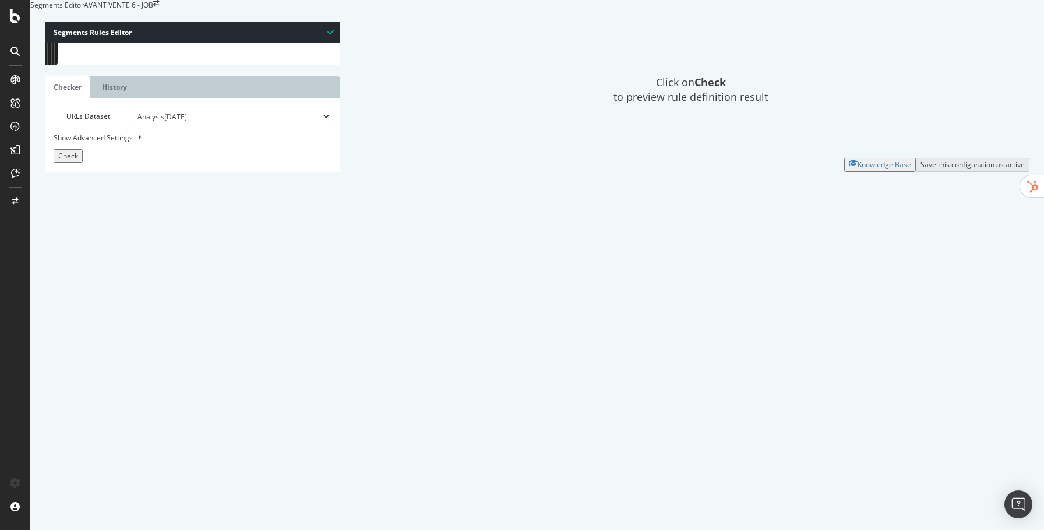
click at [84, 96] on div "[ segment : Billet-reduc ] @ home or ( path / path /fr/ path /fr/fr path /fr/sh…" at bounding box center [206, 211] width 267 height 337
drag, startPoint x: 77, startPoint y: 98, endPoint x: 195, endPoint y: 530, distance: 447.4
click at [195, 183] on div "Segments Rules Editor path /files* ) 49 50 51 52 53 54 55 56 57 58 59 60 61 62 …" at bounding box center [537, 96] width 1014 height 173
paste textarea "Cursor at row 72"
drag, startPoint x: 111, startPoint y: 69, endPoint x: 161, endPoint y: 70, distance: 49.5
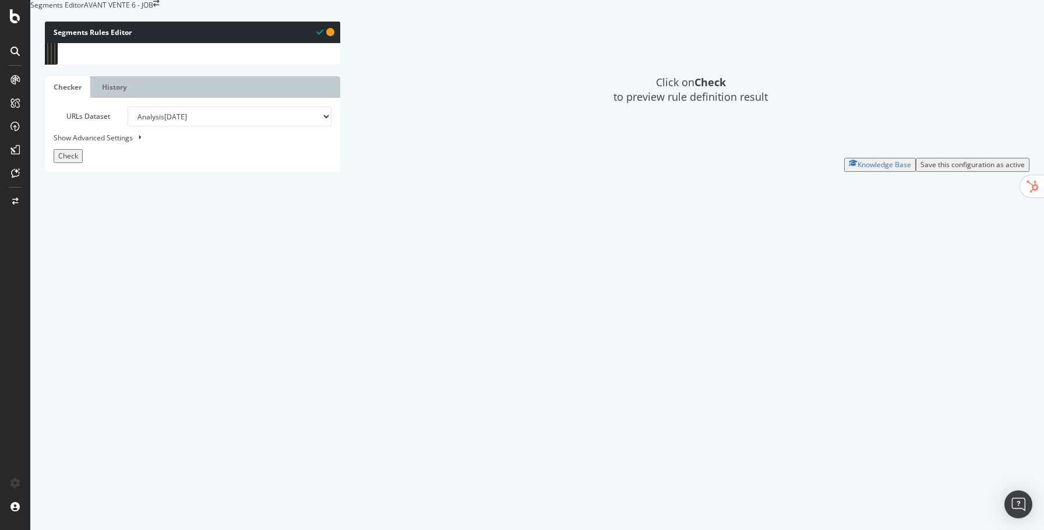
click at [161, 70] on div "[ segment : Billet-reduc ] @ home or ( path / path /fr/ path /fr/fr path /fr/sh…" at bounding box center [206, 211] width 267 height 337
type textarea "[segment:ByMyCar]"
click at [75, 161] on span "Check" at bounding box center [68, 156] width 20 height 10
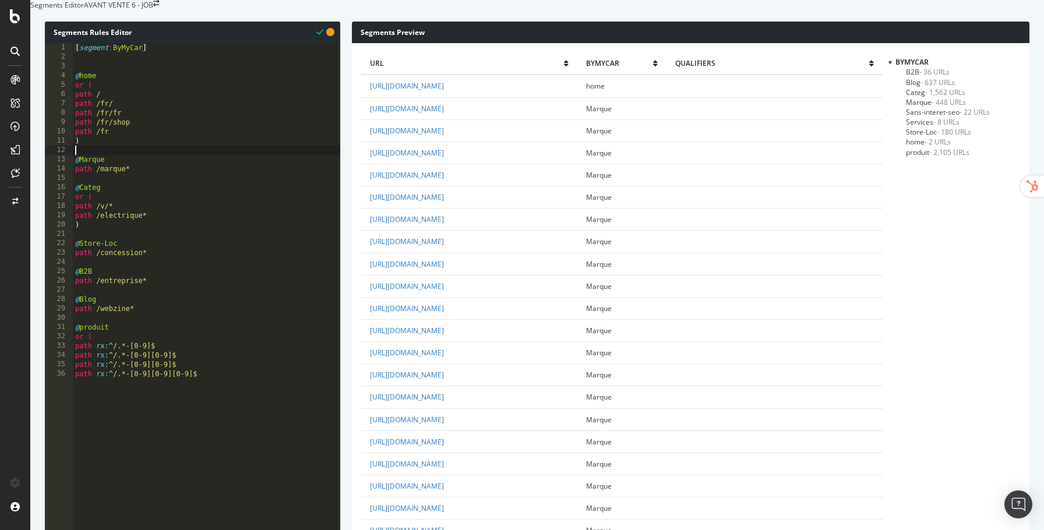
click at [123, 175] on div "[ segment : ByMyCar ] @ home or ( path / path /fr/ path /fr/fr path /fr/shop pa…" at bounding box center [206, 211] width 267 height 337
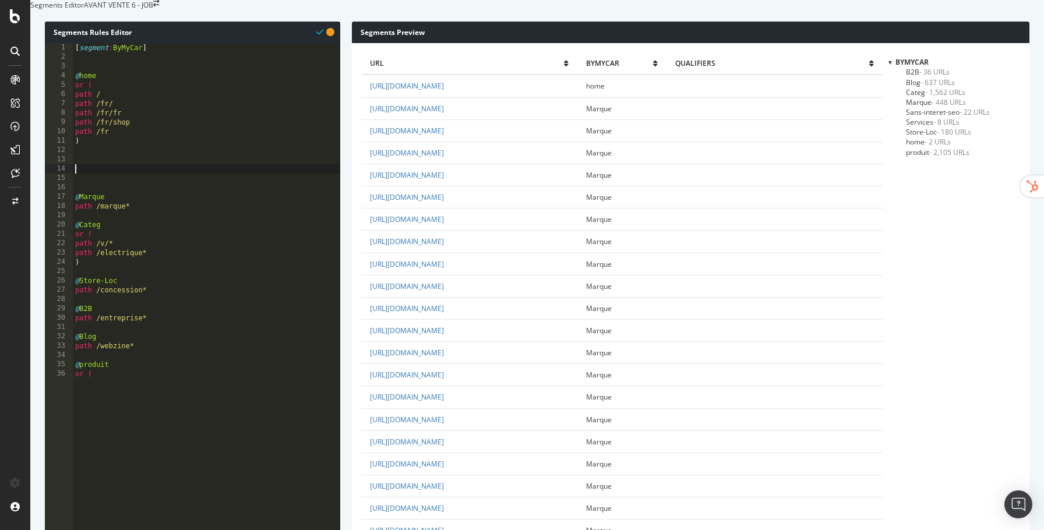
click at [944, 107] on span "- 448 URLs" at bounding box center [948, 102] width 34 height 10
click at [185, 193] on div "[ segment : ByMyCar ] @ home or ( path / path /fr/ path /fr/fr path /fr/shop pa…" at bounding box center [206, 211] width 267 height 337
type textarea "@Categ-"
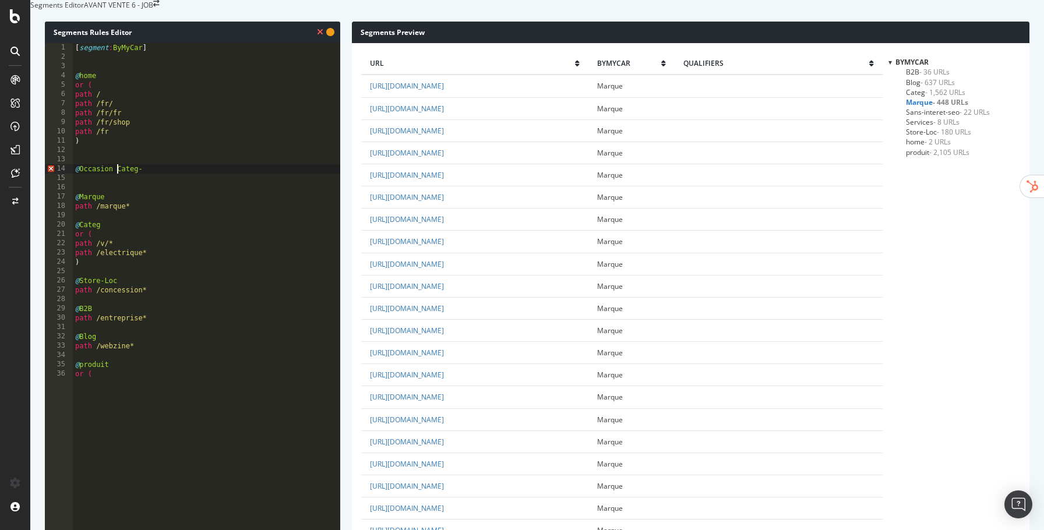
scroll to position [0, 3]
type textarea "@Occasion-Categ-"
type textarea "@Occasion-Categ"
type textarea "p"
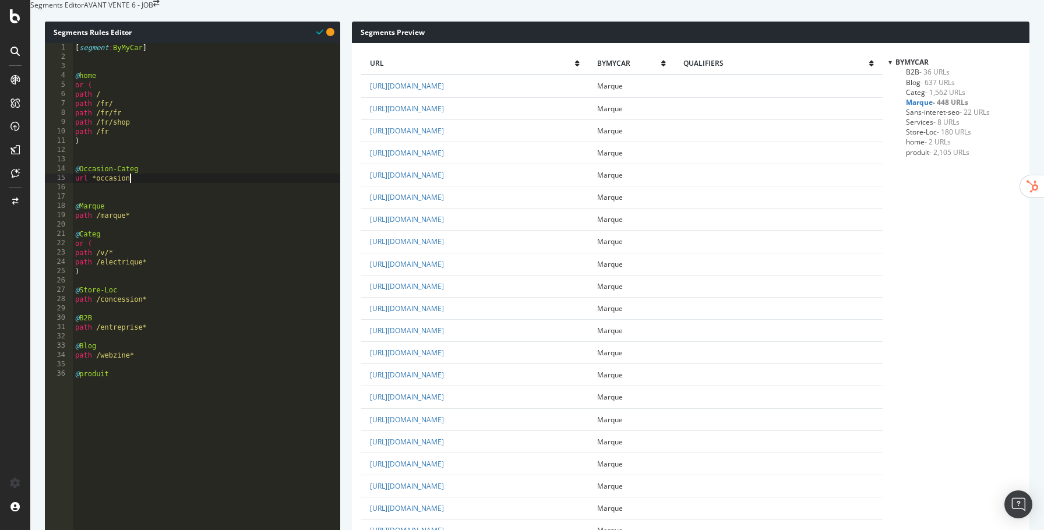
scroll to position [0, 4]
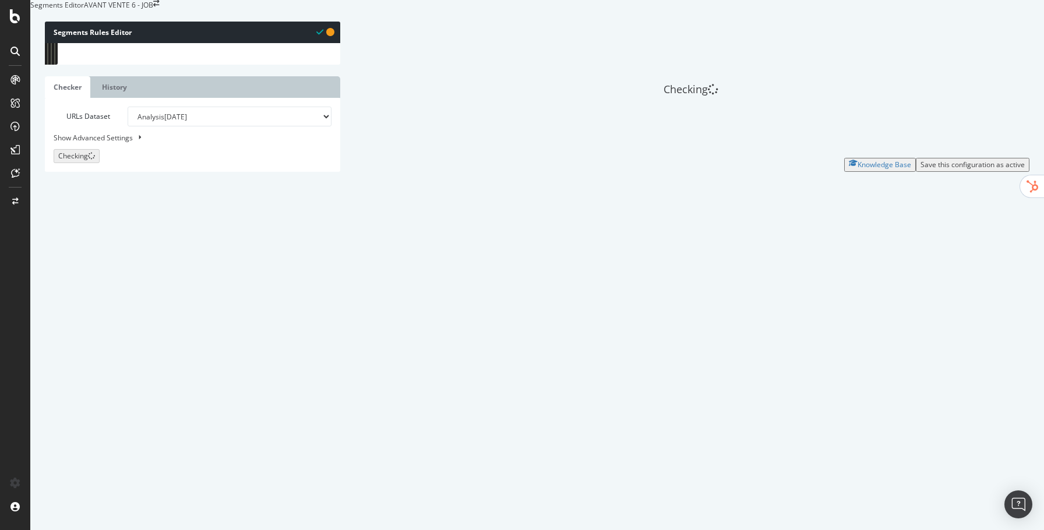
scroll to position [0, 0]
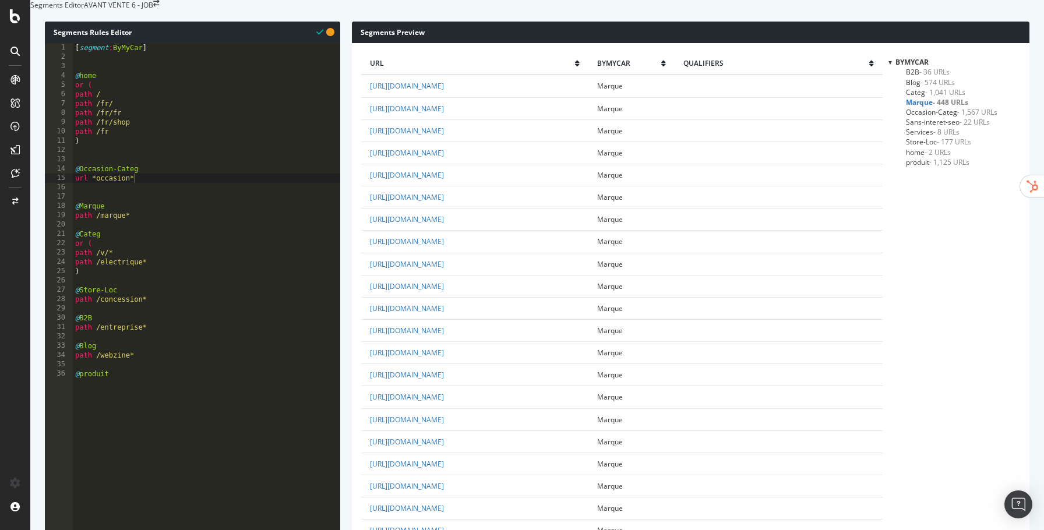
click at [926, 117] on span "Occasion-Categ - 1,567 URLs" at bounding box center [951, 112] width 91 height 10
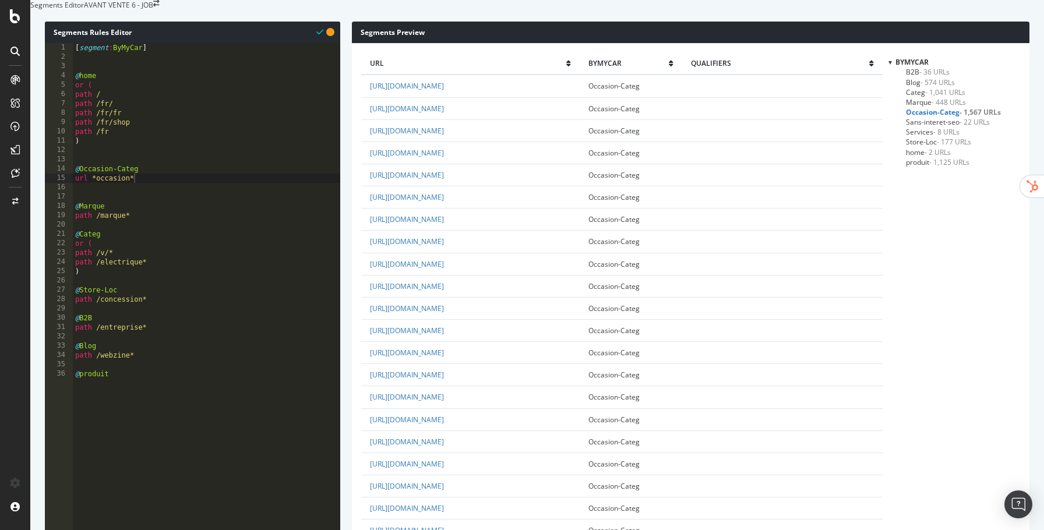
click at [932, 127] on span "Sans-interet-seo - 22 URLs" at bounding box center [948, 122] width 84 height 10
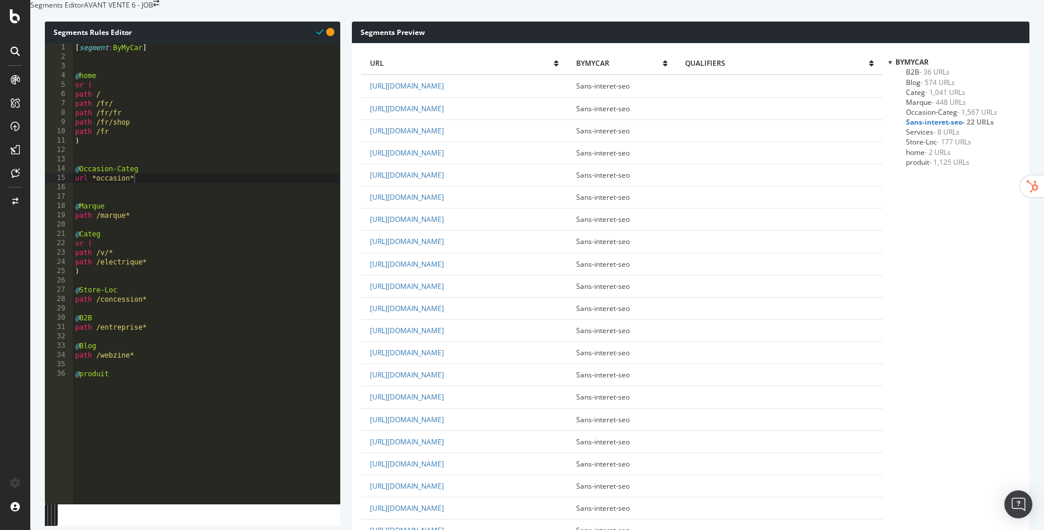
click at [925, 117] on span "Occasion-Categ - 1,567 URLs" at bounding box center [951, 112] width 91 height 10
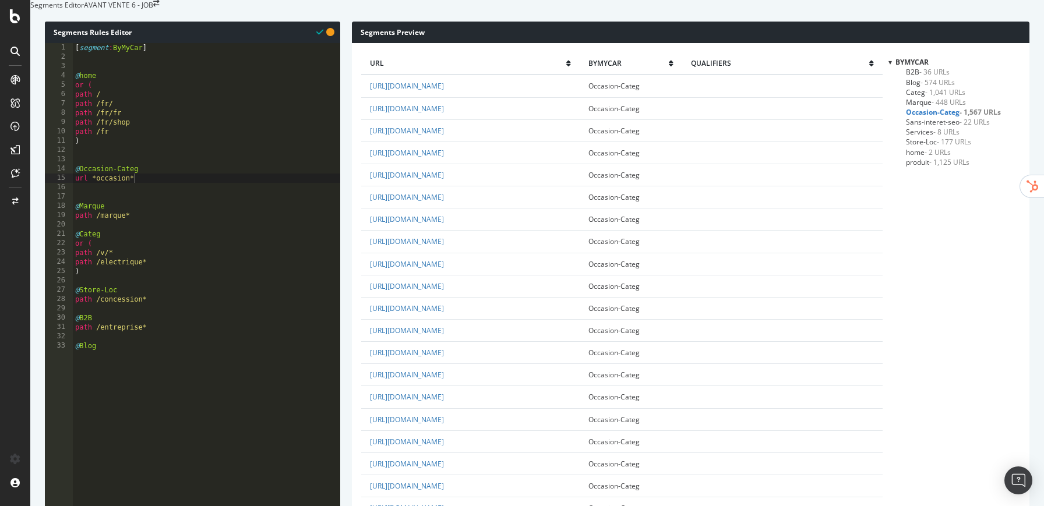
scroll to position [2450, 0]
drag, startPoint x: 87, startPoint y: 206, endPoint x: 64, endPoint y: 206, distance: 23.3
type textarea "path occasion*"
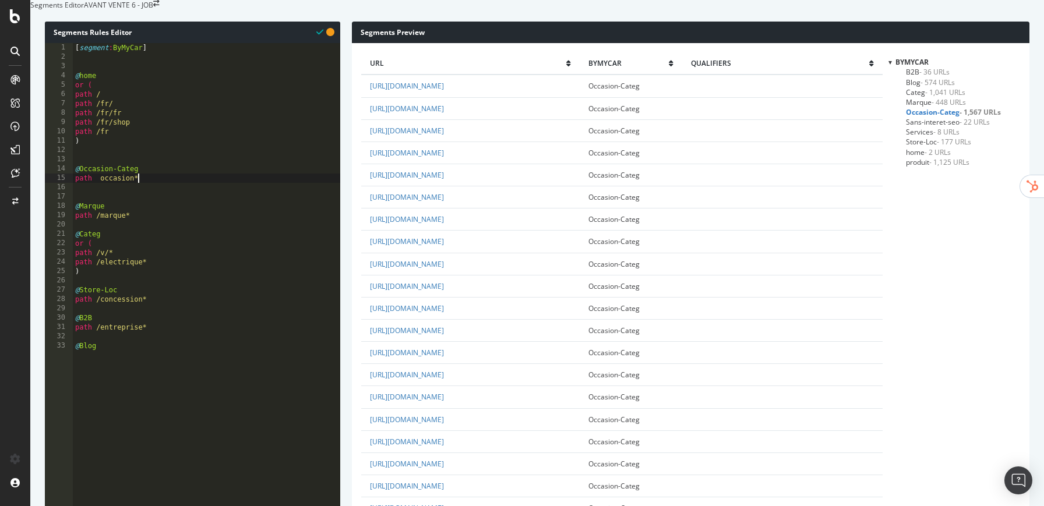
scroll to position [0, 5]
click at [98, 206] on div "[ segment : ByMyCar ] @ home or ( path / path /fr/ path /fr/fr path /fr/shop pa…" at bounding box center [206, 199] width 267 height 312
click at [139, 202] on div "[ segment : ByMyCar ] @ home or ( path / path /fr/ path /fr/fr path /fr/shop pa…" at bounding box center [206, 199] width 267 height 312
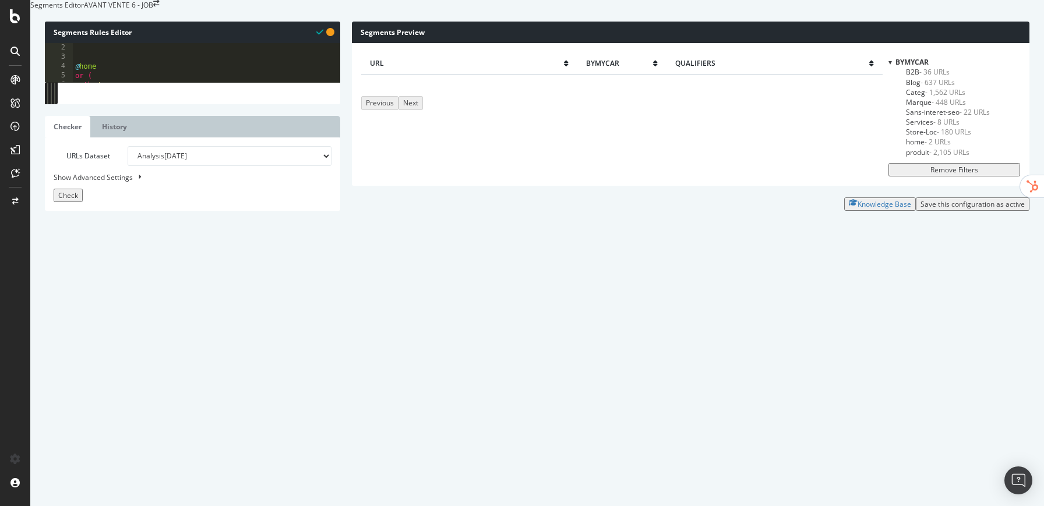
scroll to position [9, 0]
drag, startPoint x: 94, startPoint y: 190, endPoint x: 65, endPoint y: 193, distance: 29.9
click at [65, 82] on div "path occasion$ 1 2 3 4 5 6 7 8 9 10 11 12 13 14 15 16 17 18 19 20 21 22 23 24 2…" at bounding box center [192, 62] width 295 height 39
click at [83, 202] on button "Check" at bounding box center [68, 195] width 29 height 13
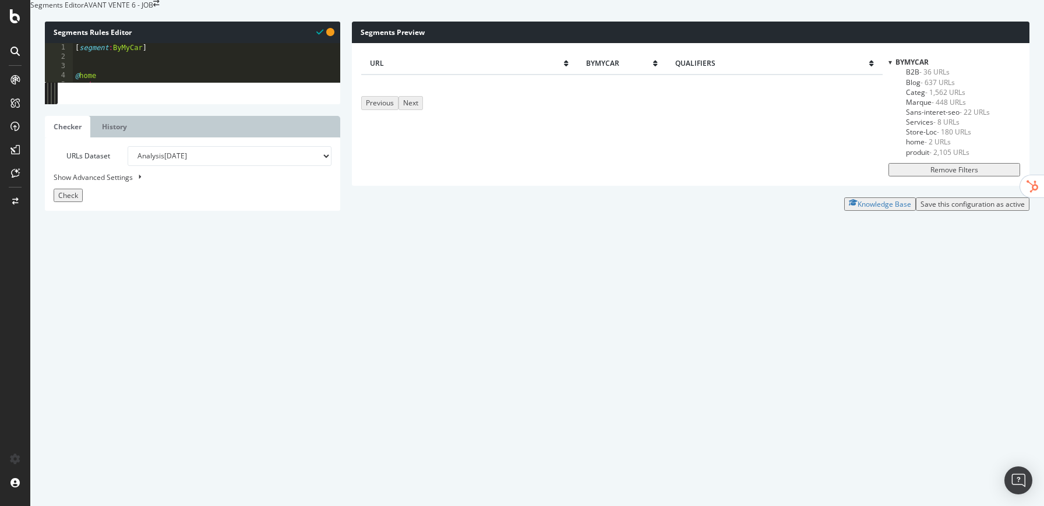
click at [90, 202] on div "[ segment : ByMyCar ] @ home or ( path / path /fr/ path /fr/fr path /fr/shop pa…" at bounding box center [206, 199] width 267 height 312
click at [74, 200] on div "Check" at bounding box center [68, 195] width 20 height 10
click at [130, 200] on div "[ segment : ByMyCar ] @ home or ( path / path /fr/ path /fr/fr path /fr/shop pa…" at bounding box center [206, 199] width 267 height 312
click at [78, 200] on span "Check" at bounding box center [68, 195] width 20 height 10
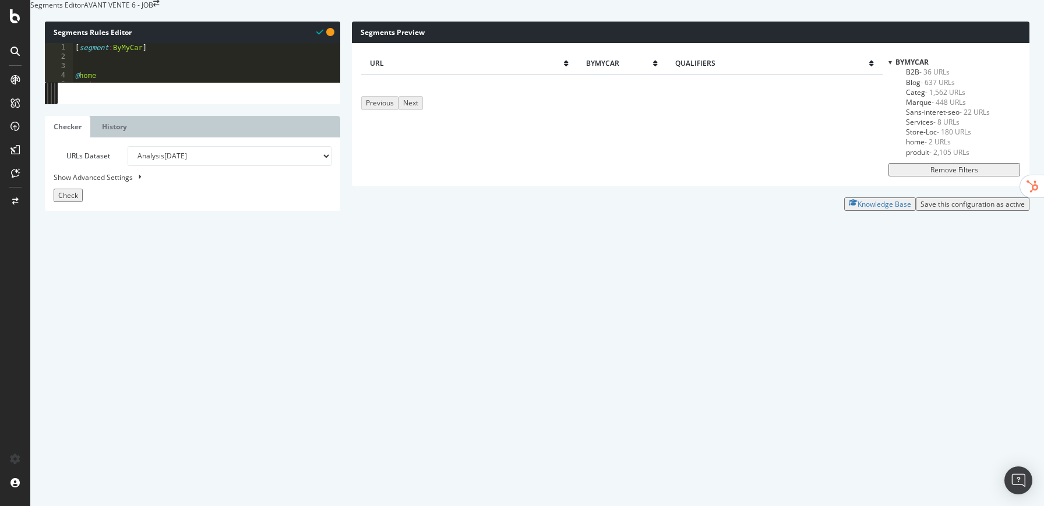
click at [122, 260] on div "[ segment : ByMyCar ] @ home or ( path / path /fr/ path /fr/fr path /fr/shop pa…" at bounding box center [206, 199] width 267 height 312
click at [140, 207] on div "[ segment : ByMyCar ] @ home or ( path / path /fr/ path /fr/fr path /fr/shop pa…" at bounding box center [206, 199] width 267 height 312
type textarea "url *occasion*"
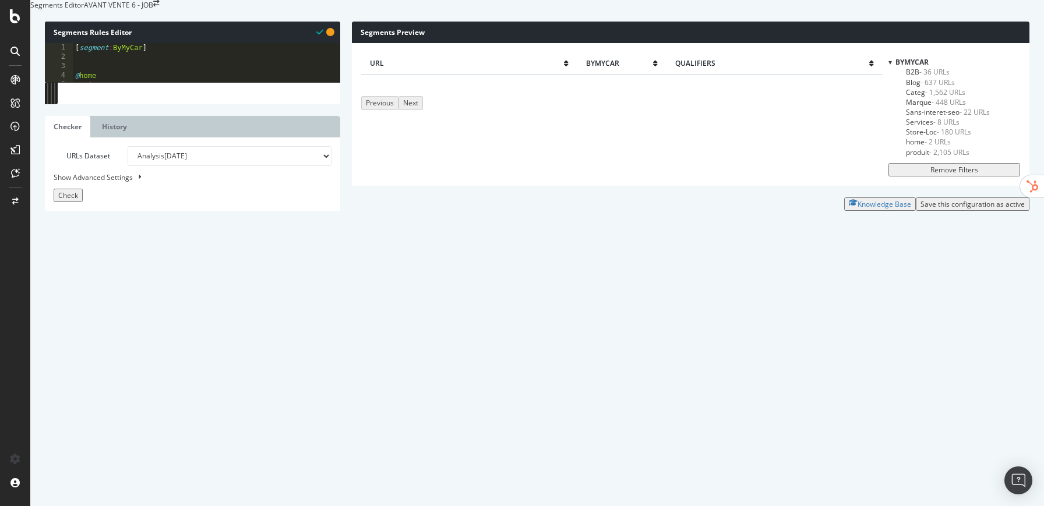
type textarea "url *occasion*"
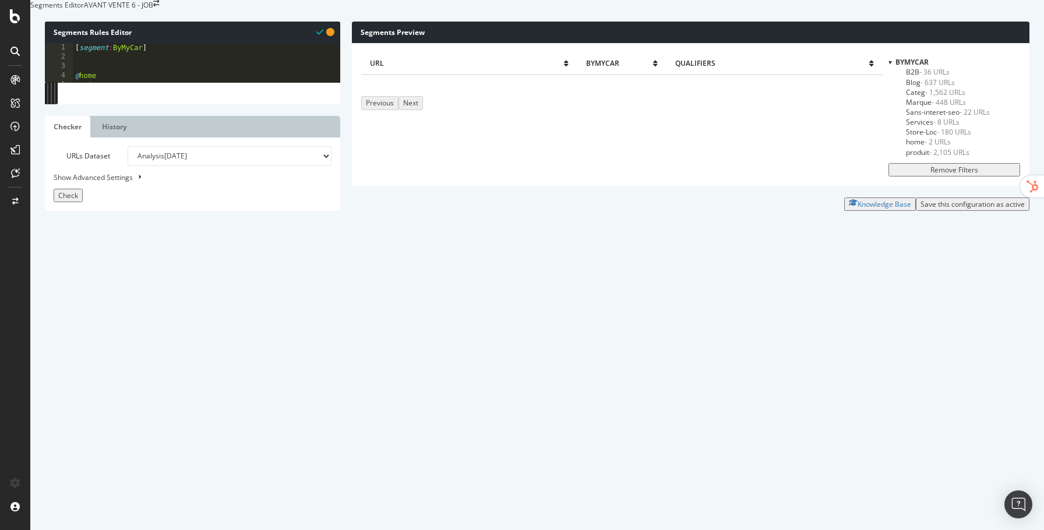
click at [78, 182] on div "[ segment : ByMyCar ] @ home or ( path / path /fr/ path /fr/fr path /fr/shop pa…" at bounding box center [206, 211] width 267 height 337
type textarea "url *occasion*"
click at [83, 202] on button "Check" at bounding box center [68, 195] width 29 height 13
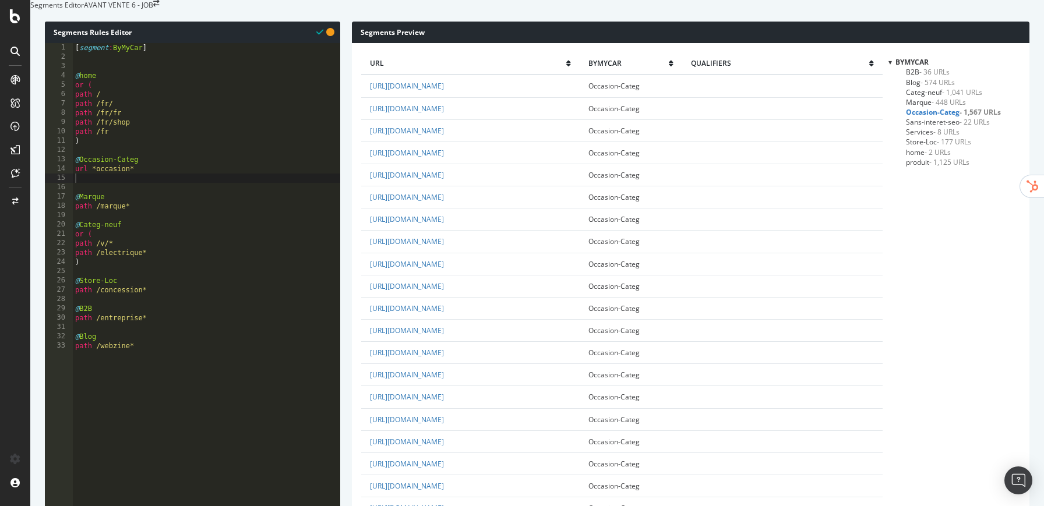
scroll to position [1485, 0]
drag, startPoint x: 78, startPoint y: 183, endPoint x: 158, endPoint y: 197, distance: 81.6
click at [158, 197] on div "[ segment : ByMyCar ] @ home or ( path / path /fr/ path /fr/fr path /fr/shop pa…" at bounding box center [206, 199] width 267 height 312
click at [169, 195] on div "[ segment : ByMyCar ] @ home or ( path / path /fr/ path /fr/fr path /fr/shop pa…" at bounding box center [206, 199] width 267 height 312
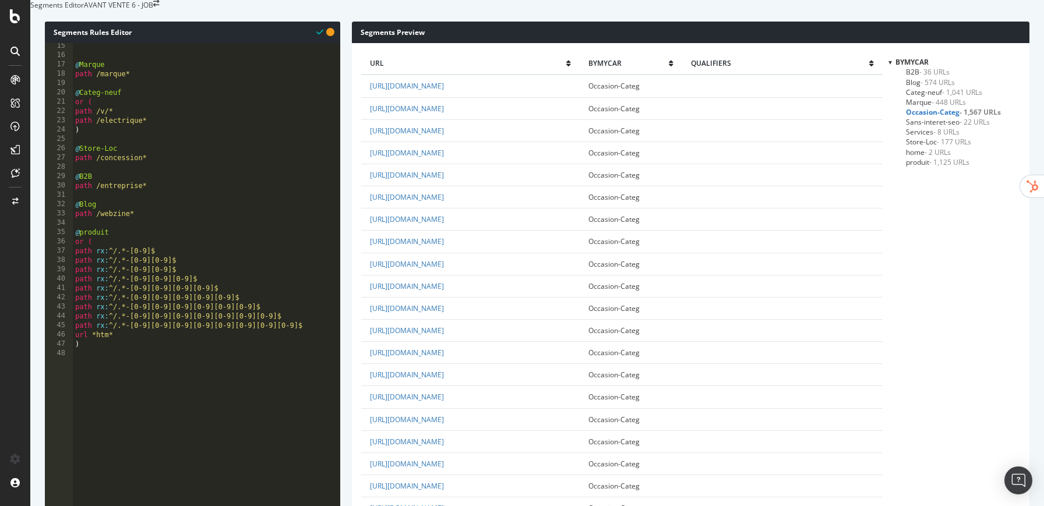
scroll to position [132, 0]
click at [118, 255] on div "@ Marque path /marque* @ Categ-neuf or ( path /v/* path /electrique* ) @ Store-…" at bounding box center [206, 198] width 267 height 312
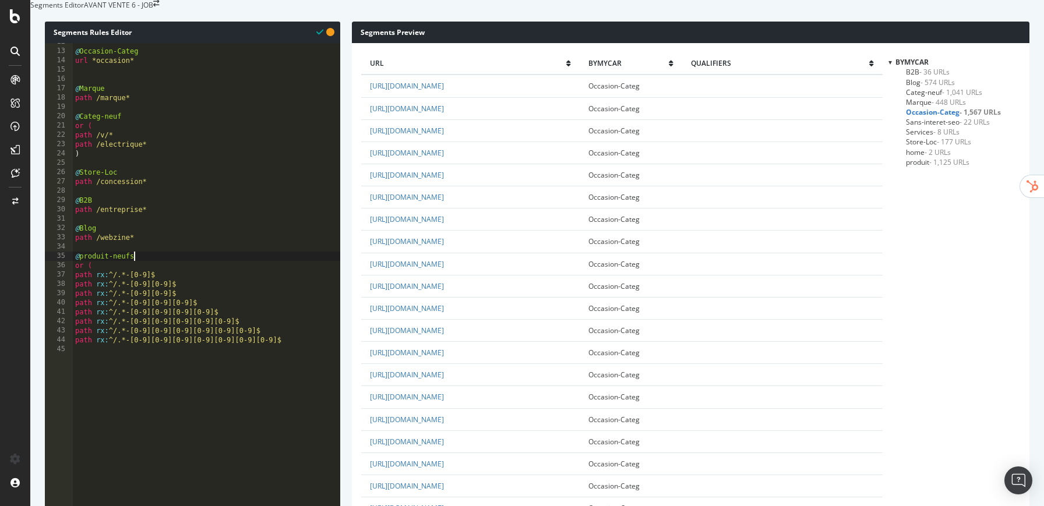
scroll to position [108, 0]
click at [110, 142] on div "@ Occasion-Categ url *occasion* @ Marque path /marque* @ Categ-neuf or ( path /…" at bounding box center [206, 194] width 267 height 312
click at [154, 145] on div "@ Occasion-Categ url *occasion* @ Marque path /marque* @ Categ-neuf or ( path /…" at bounding box center [206, 194] width 267 height 312
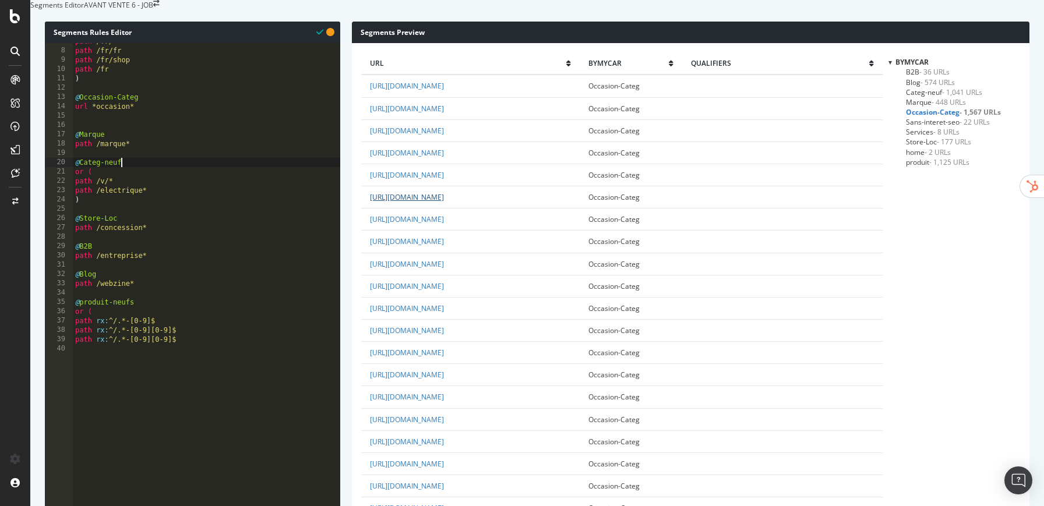
scroll to position [1864, 0]
click at [86, 131] on div "path /fr/ path /fr/fr path /fr/shop path /fr ) @ Occasion-Categ url *occasion* …" at bounding box center [206, 193] width 267 height 312
drag, startPoint x: 76, startPoint y: 132, endPoint x: 161, endPoint y: 134, distance: 84.5
click at [161, 134] on div "path /fr/ path /fr/fr path /fr/shop path /fr ) @ Occasion-Categ url *occasion* …" at bounding box center [206, 193] width 267 height 312
paste textarea "rx:/v/([^/]+)-occasion$"
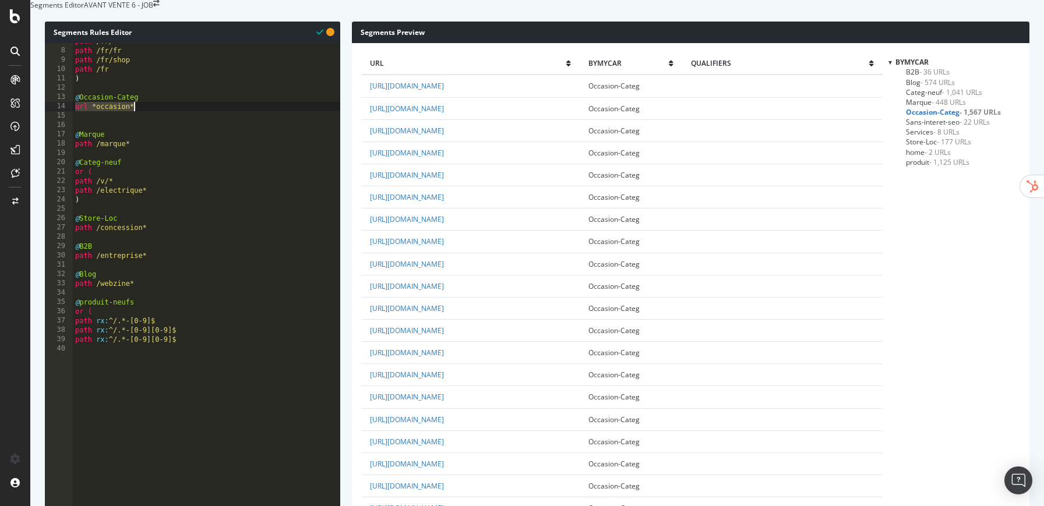
scroll to position [0, 0]
type textarea "url rx:/v/([^/]+)-occasion$"
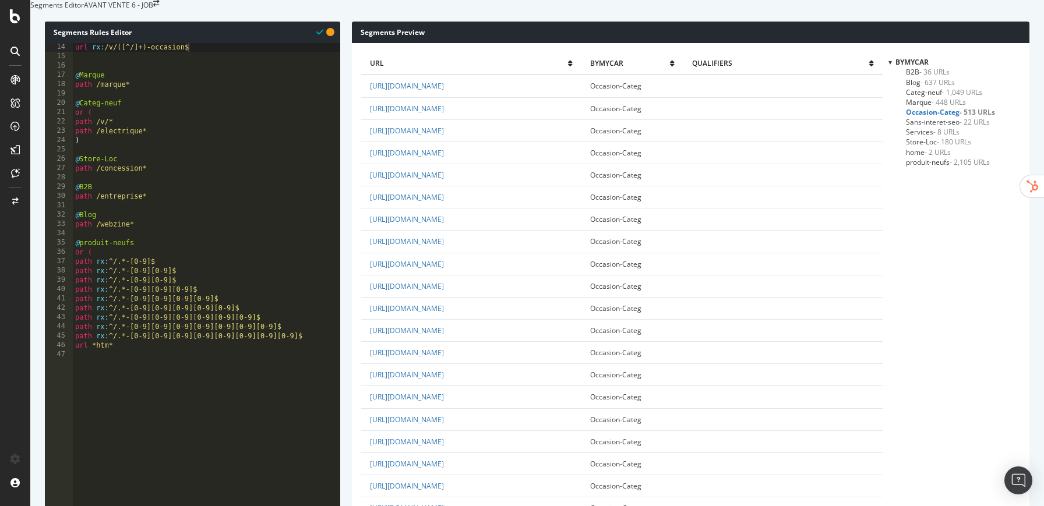
scroll to position [122, 0]
click at [935, 167] on span "produit-neufs - 2,105 URLs" at bounding box center [948, 162] width 84 height 10
click at [669, 67] on icon at bounding box center [667, 63] width 5 height 7
click at [935, 107] on span "- 448 URLs" at bounding box center [948, 102] width 34 height 10
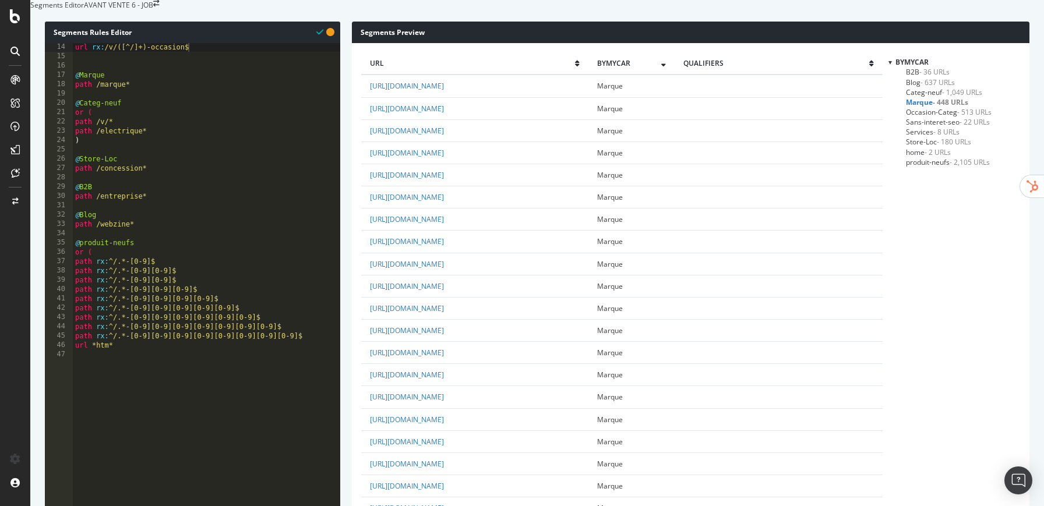
scroll to position [1365, 0]
click at [952, 167] on span "- 2,105 URLs" at bounding box center [970, 162] width 40 height 10
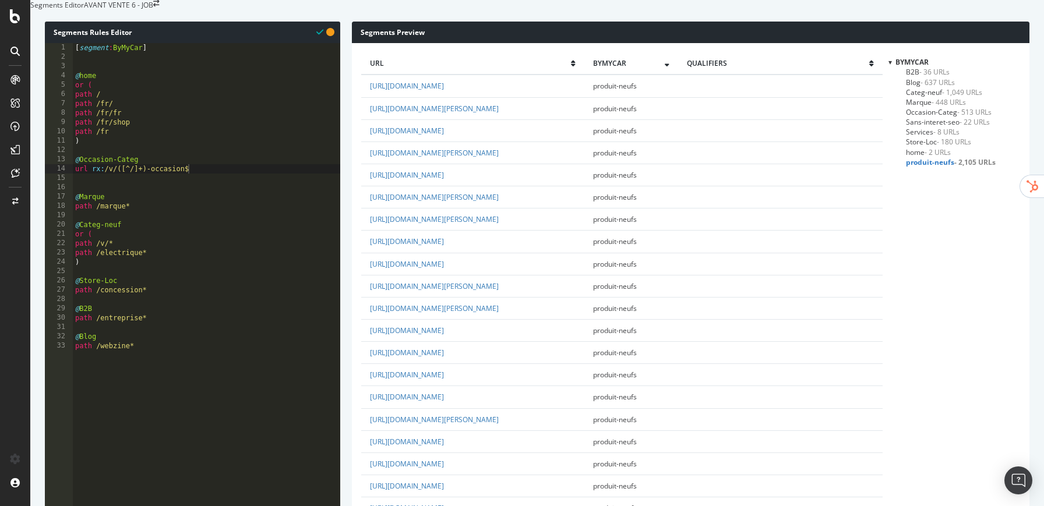
scroll to position [1247, 0]
click at [234, 192] on div "[ segment : ByMyCar ] @ home or ( path / path /fr/ path /fr/fr path /fr/shop pa…" at bounding box center [206, 199] width 267 height 312
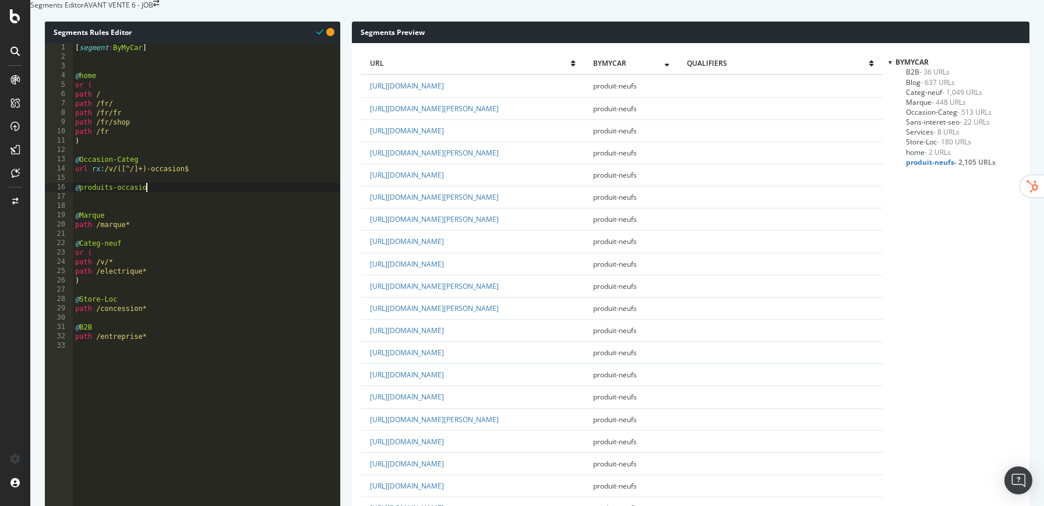
scroll to position [0, 6]
type textarea "@produits-occasions"
type textarea "u"
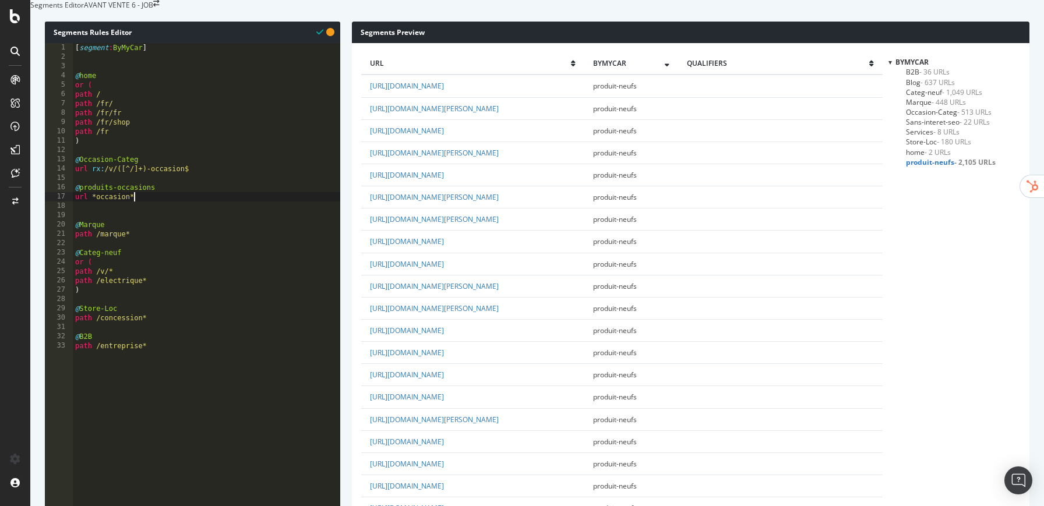
click at [943, 177] on span "produits-occasions - 1,054 URLs" at bounding box center [956, 172] width 101 height 10
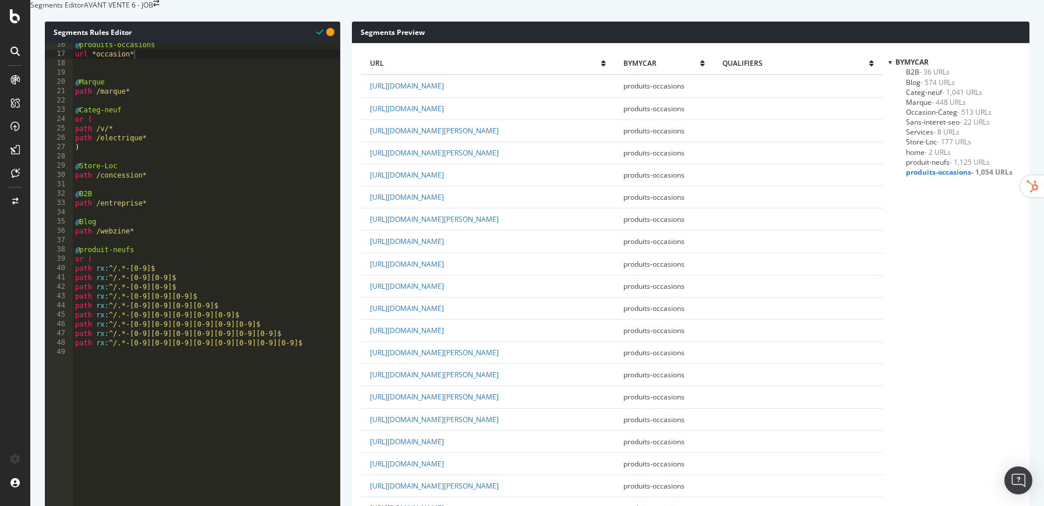
scroll to position [0, 1]
drag, startPoint x: 75, startPoint y: 245, endPoint x: 143, endPoint y: 262, distance: 69.7
click at [143, 262] on div "@ produits-occasions url *occasion* @ Marque path /marque* @ Categ-neuf or ( pa…" at bounding box center [206, 196] width 267 height 312
type textarea "path /webzine*"
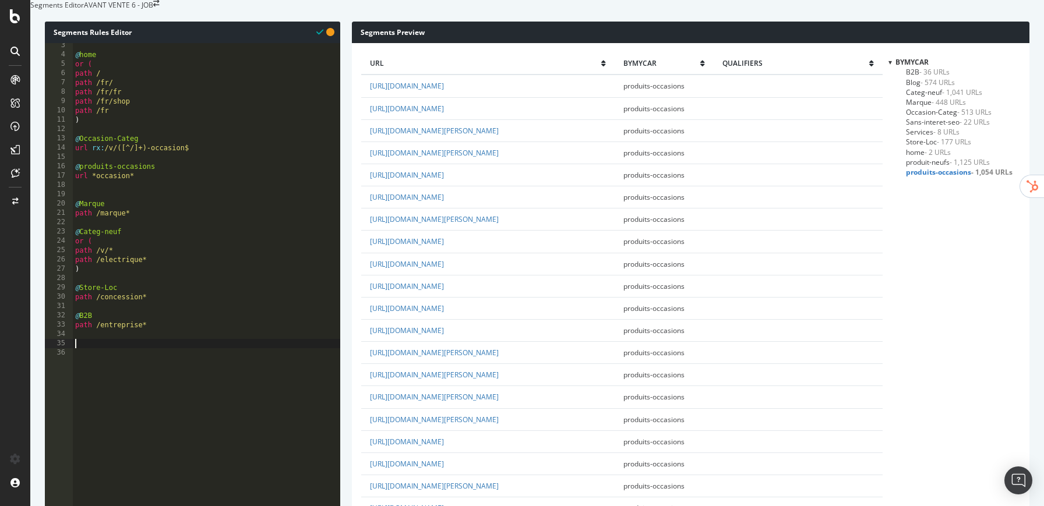
scroll to position [0, 0]
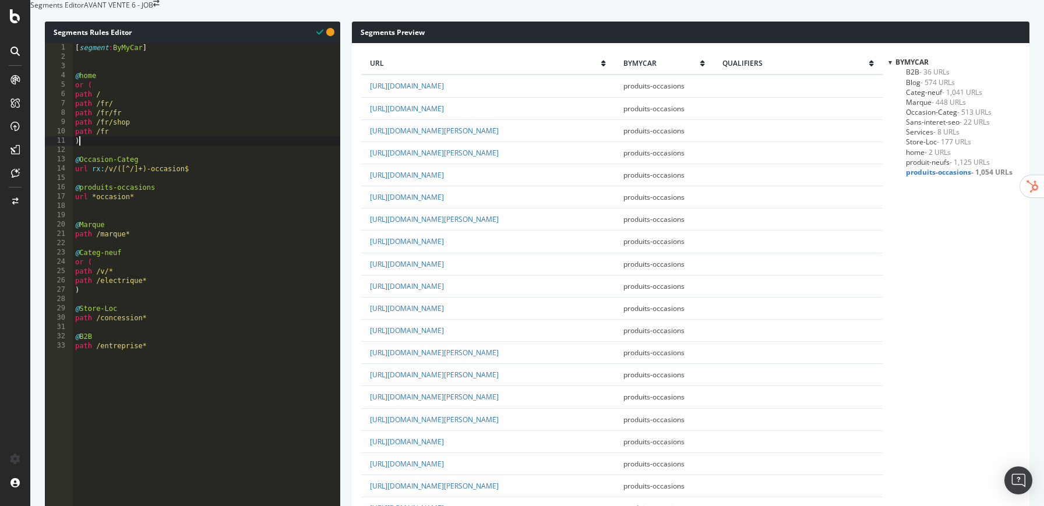
click at [121, 168] on div "[ segment : ByMyCar ] @ home or ( path / path /fr/ path /fr/fr path /fr/shop pa…" at bounding box center [206, 199] width 267 height 312
type textarea ")"
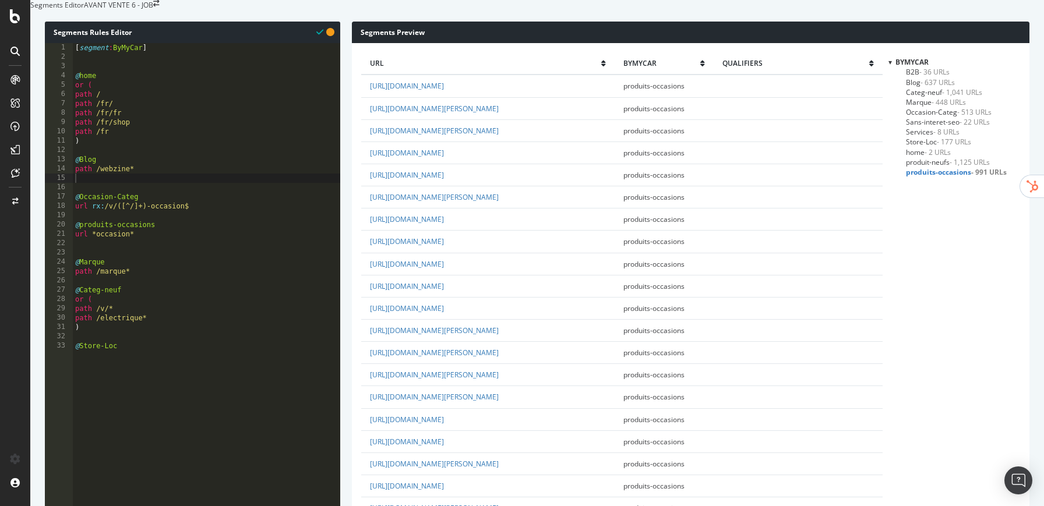
click at [912, 97] on span "Categ-neuf - 1,041 URLs" at bounding box center [944, 92] width 76 height 10
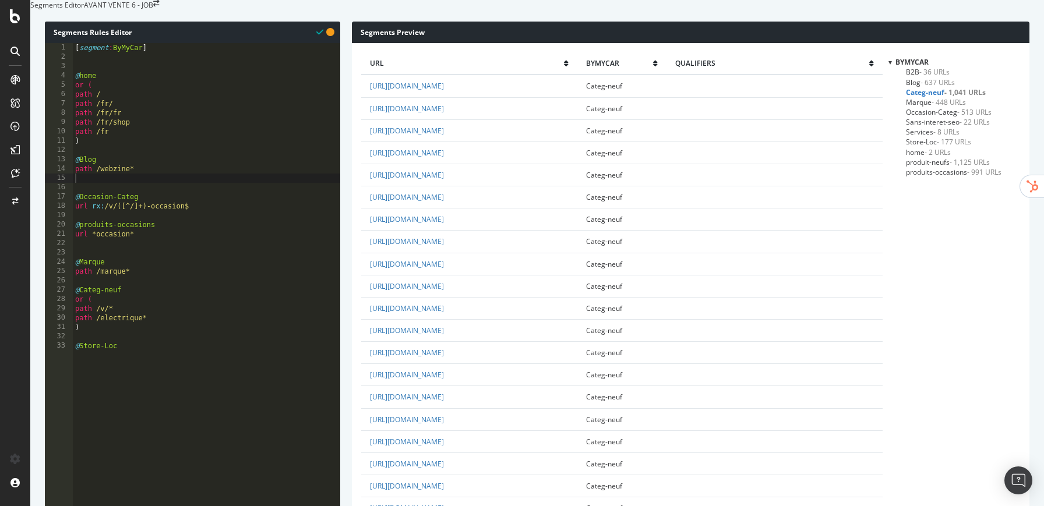
scroll to position [924, 0]
click at [931, 87] on span "- 637 URLs" at bounding box center [937, 82] width 34 height 10
click at [926, 117] on span "Occasion-Categ - 513 URLs" at bounding box center [949, 112] width 86 height 10
click at [944, 177] on span "produits-occasions - 991 URLs" at bounding box center [954, 172] width 96 height 10
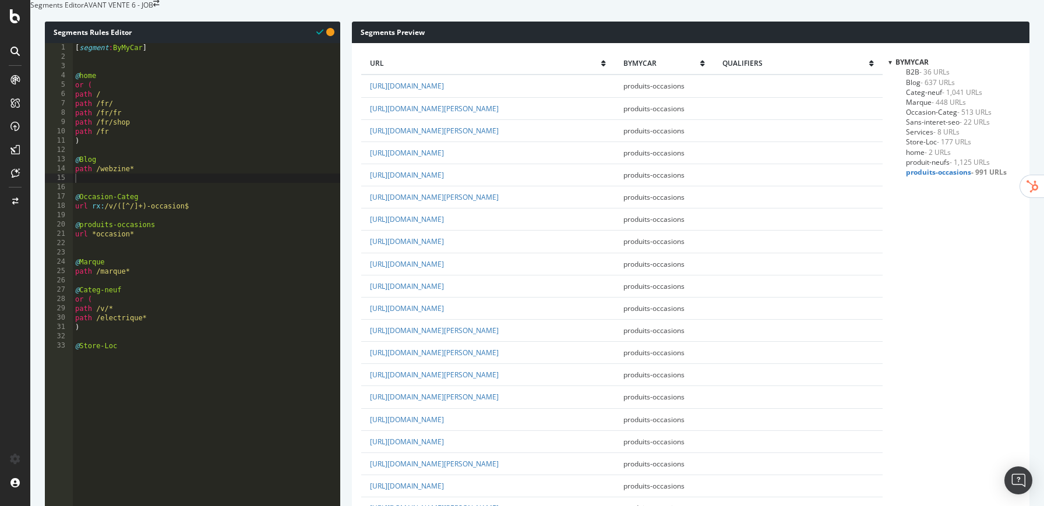
scroll to position [1358, 0]
click at [937, 167] on span "produit-neufs - 1,125 URLs" at bounding box center [948, 162] width 84 height 10
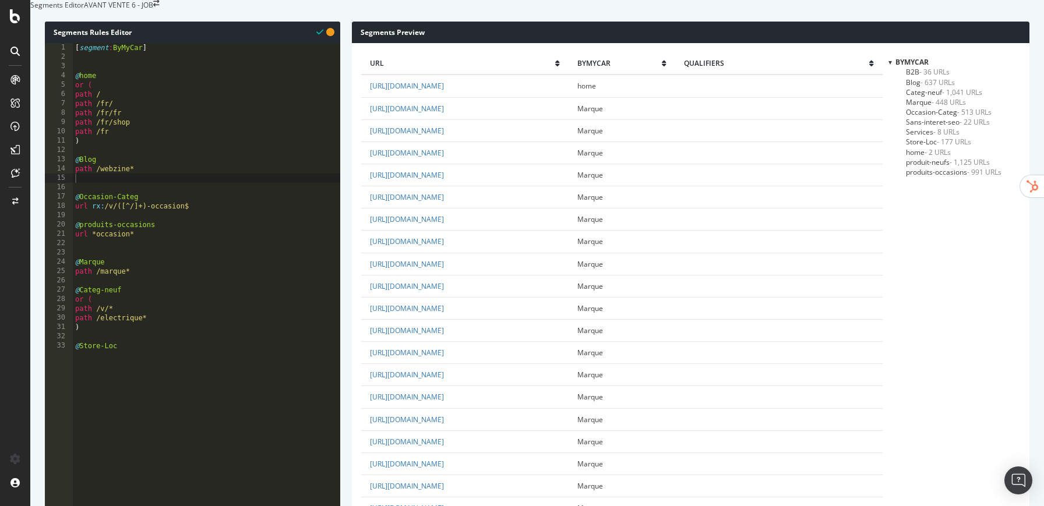
click at [921, 167] on span "produit-neufs - 1,125 URLs" at bounding box center [948, 162] width 84 height 10
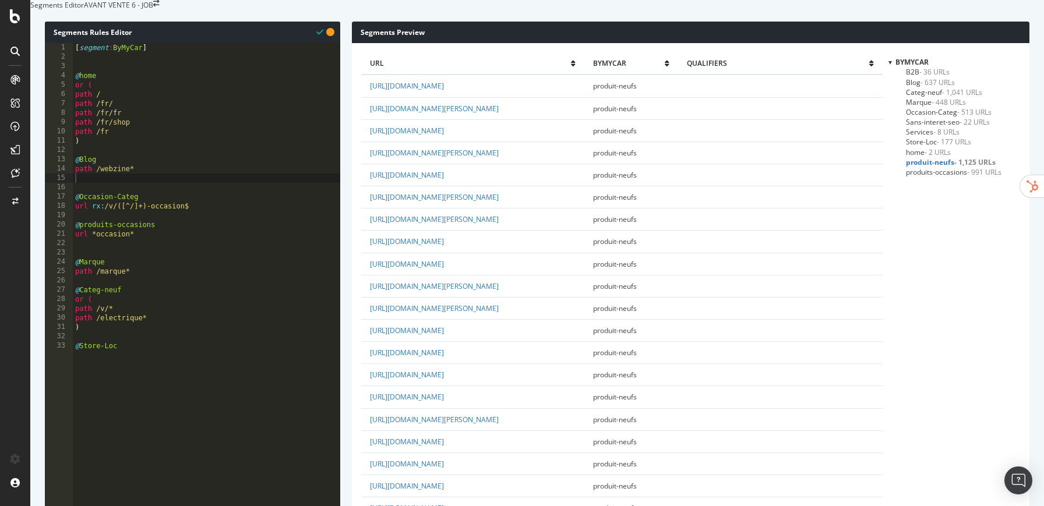
click at [920, 107] on span "Marque - 448 URLs" at bounding box center [936, 102] width 60 height 10
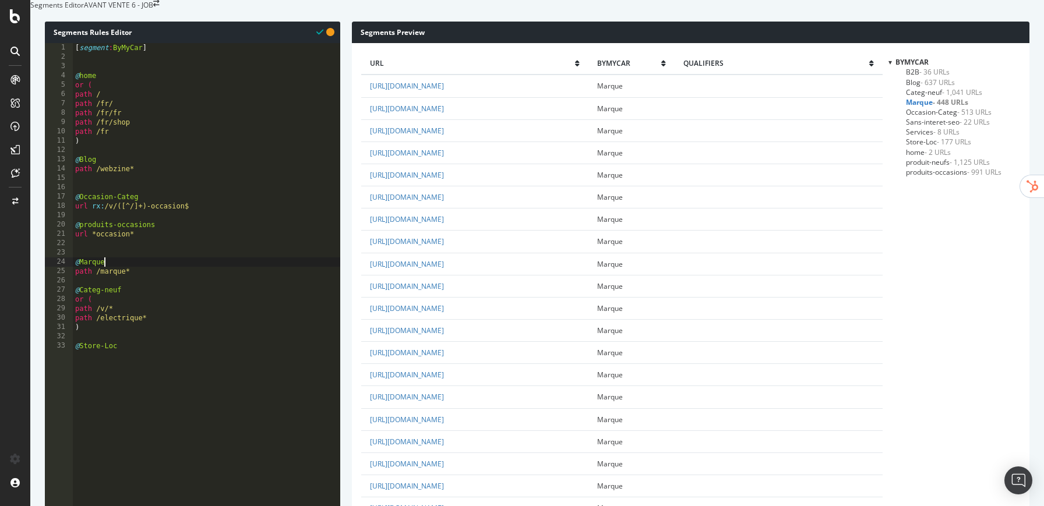
click at [118, 284] on div "[ segment : ByMyCar ] @ home or ( path / path /fr/ path /fr/fr path /fr/shop pa…" at bounding box center [206, 199] width 267 height 312
click at [440, 291] on link "https://www.bymycar.fr/marques/ford" at bounding box center [407, 286] width 74 height 10
click at [176, 280] on div "[ segment : ByMyCar ] @ home or ( path / path /fr/ path /fr/fr path /fr/shop pa…" at bounding box center [206, 199] width 267 height 312
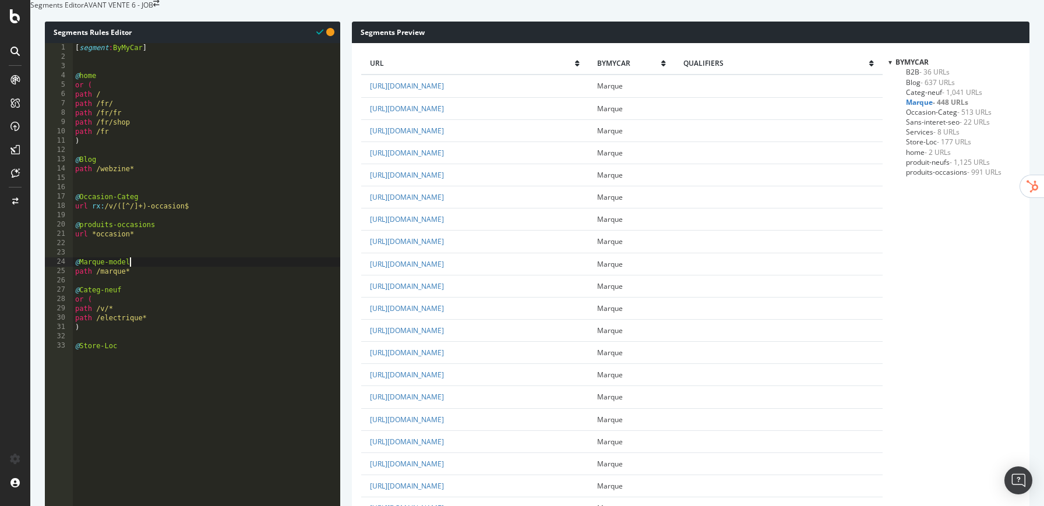
click at [175, 285] on div "[ segment : ByMyCar ] @ home or ( path / path /fr/ path /fr/fr path /fr/shop pa…" at bounding box center [206, 199] width 267 height 312
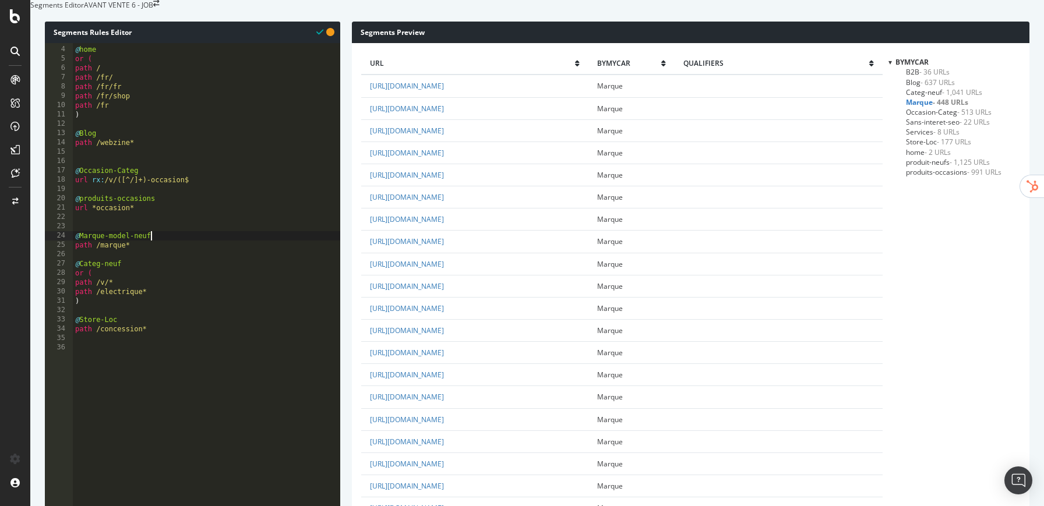
scroll to position [28, 0]
click at [938, 167] on span "produit-neufs - 1,125 URLs" at bounding box center [948, 162] width 84 height 10
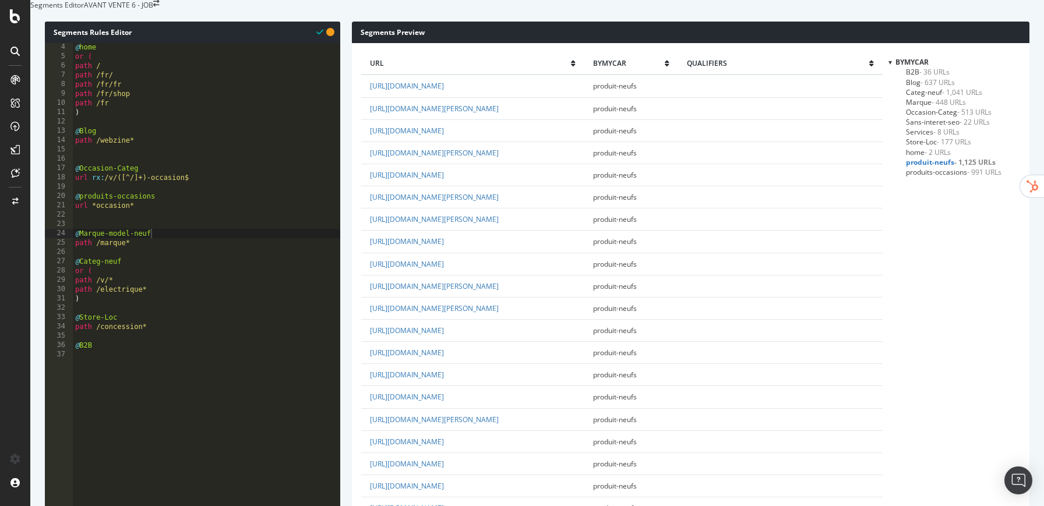
scroll to position [0, 4]
drag, startPoint x: 97, startPoint y: 229, endPoint x: 248, endPoint y: 255, distance: 152.6
click at [98, 230] on div "@ home or ( path / path /fr/ path /fr/fr path /fr/shop path /fr ) @ Blog path /…" at bounding box center [206, 199] width 267 height 312
type textarea "url *-occasion-*"
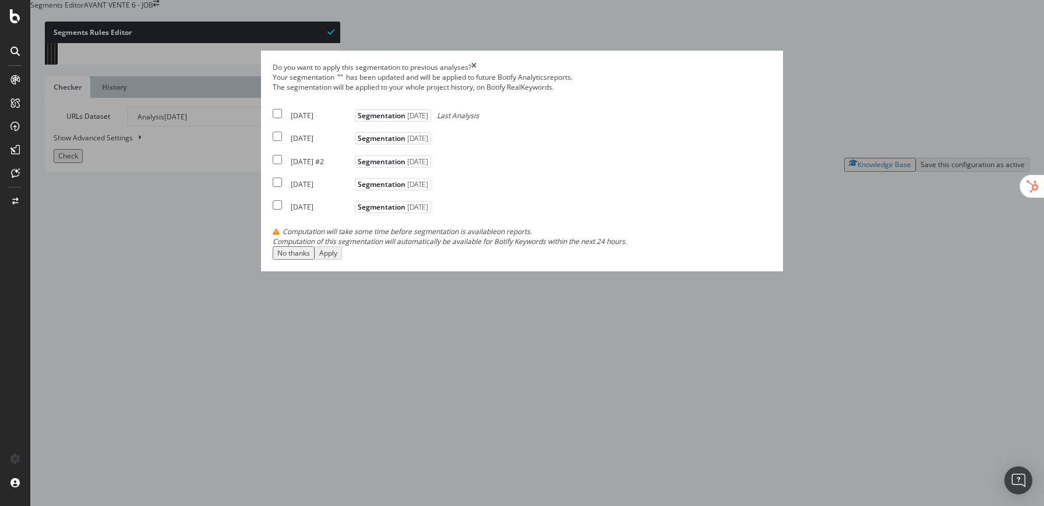
click at [319, 121] on div "2025 Sep. 9th Segmentation 2025-09-10 Last Analysis" at bounding box center [376, 114] width 206 height 14
checkbox input "true"
click at [310, 258] on div "No thanks" at bounding box center [293, 253] width 33 height 10
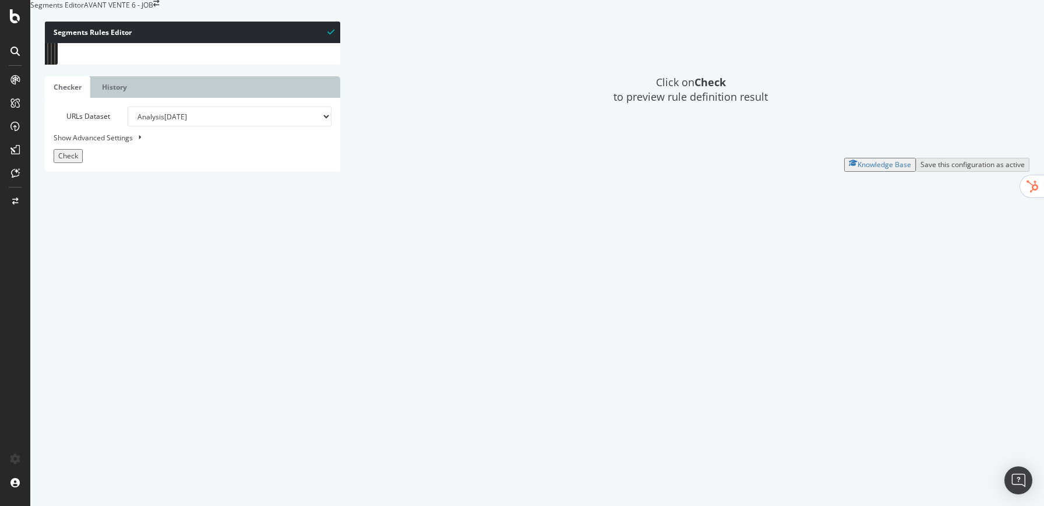
click at [83, 163] on button "Check" at bounding box center [68, 155] width 29 height 13
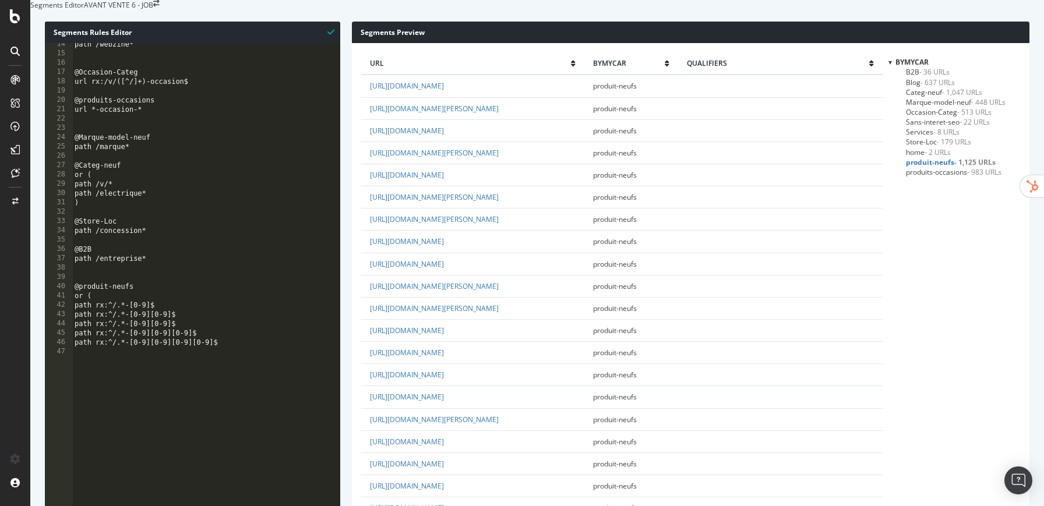
click at [167, 298] on div "path /webzine* @Occasion-Categ url rx:/v/([^/]+)-occasion$ @produits-occasions …" at bounding box center [206, 196] width 268 height 312
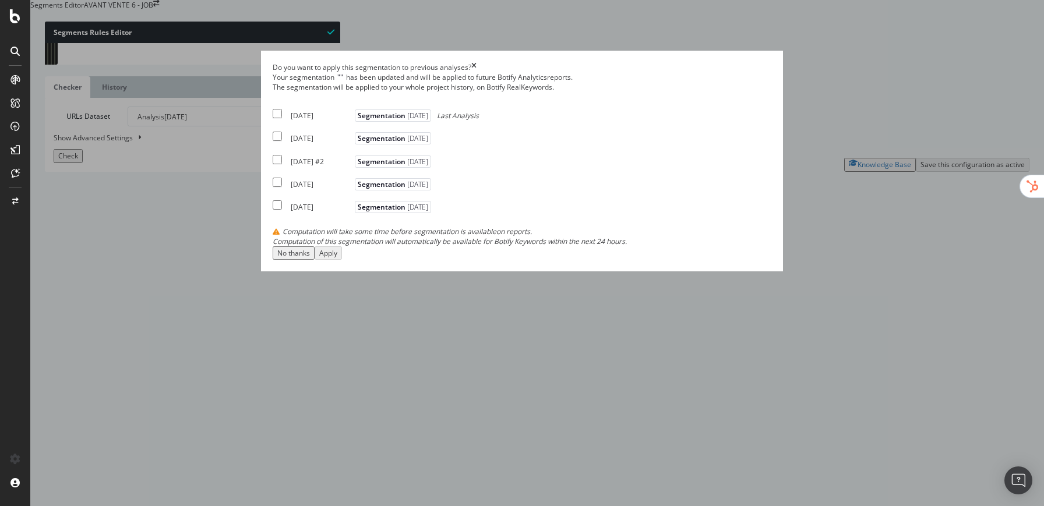
click at [345, 121] on div "2025 Sep. 9th" at bounding box center [321, 116] width 61 height 10
checkbox input "true"
click at [337, 258] on div "Apply" at bounding box center [328, 253] width 18 height 10
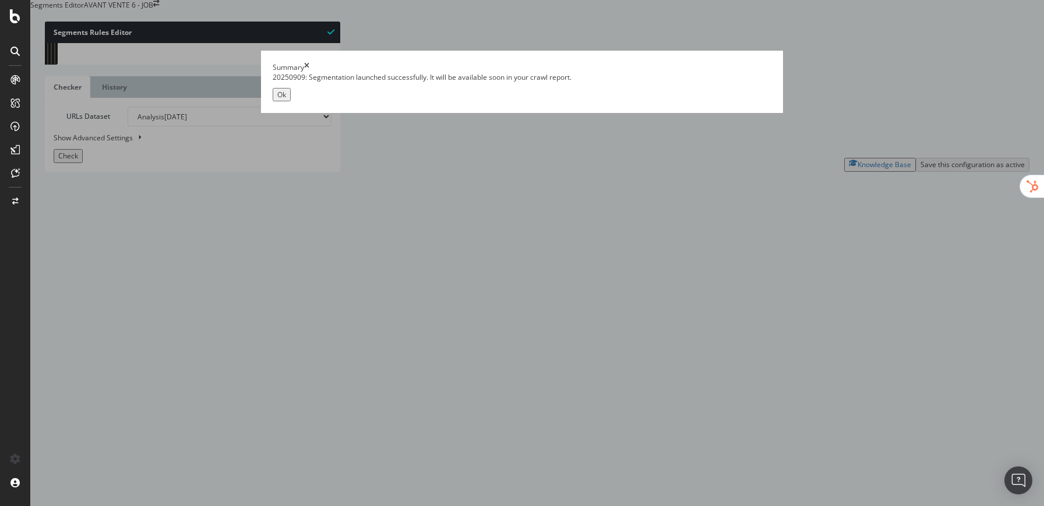
click at [291, 101] on button "Ok" at bounding box center [282, 94] width 18 height 13
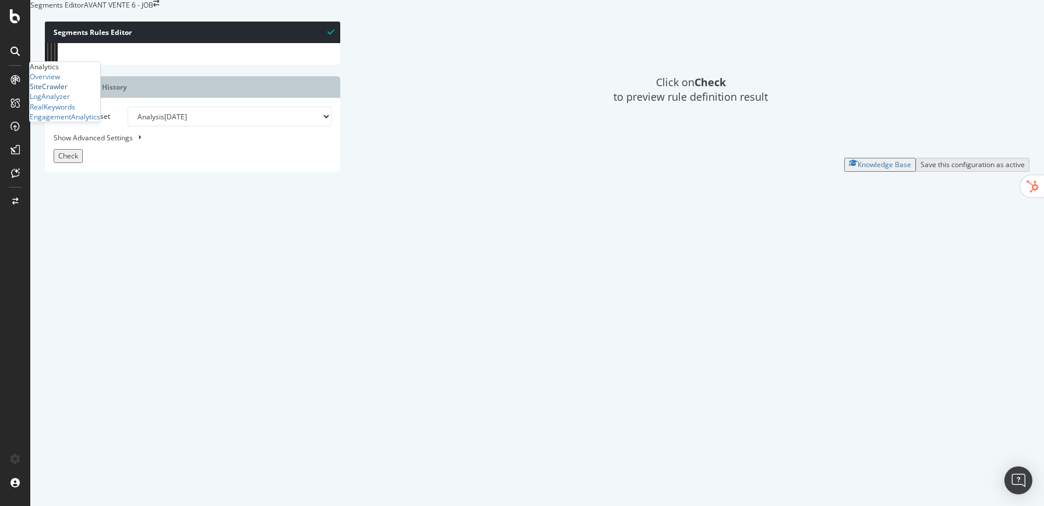
click at [68, 91] on div "SiteCrawler" at bounding box center [49, 87] width 38 height 10
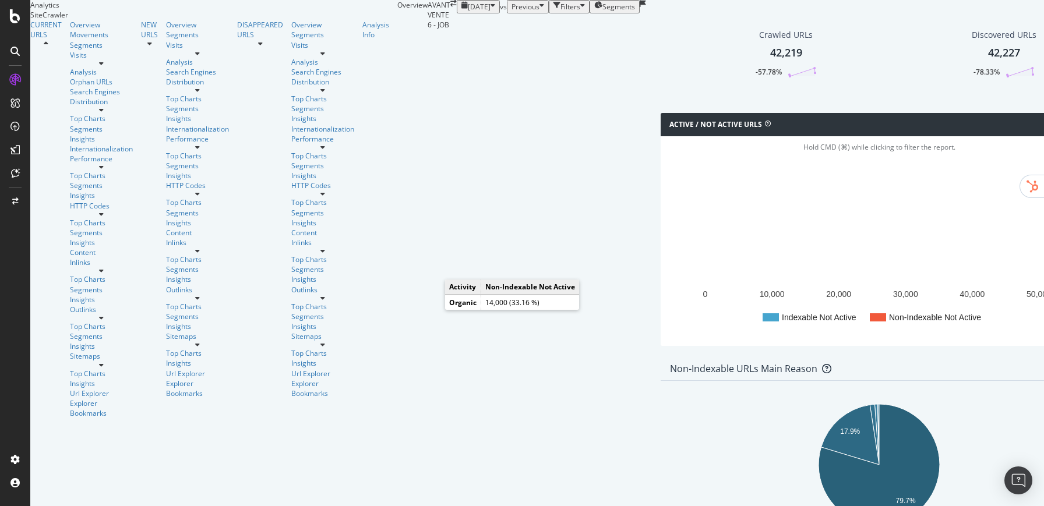
scroll to position [324, 0]
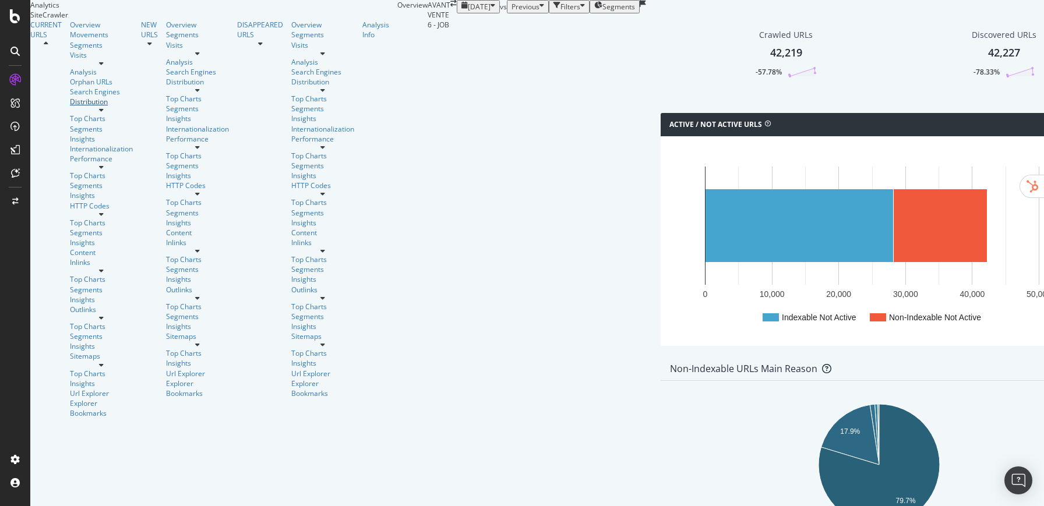
drag, startPoint x: 48, startPoint y: 161, endPoint x: 582, endPoint y: 255, distance: 542.5
click at [70, 107] on div "Distribution" at bounding box center [101, 102] width 63 height 10
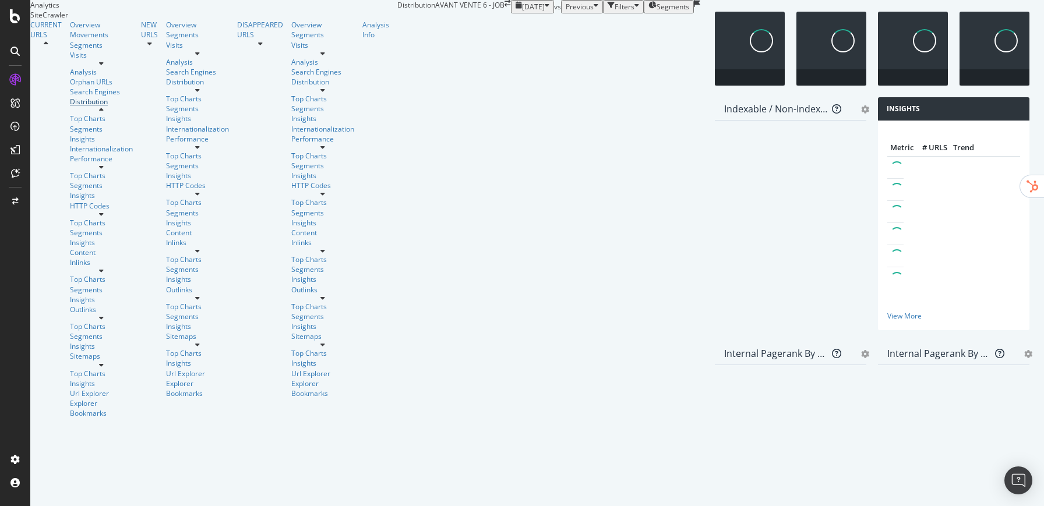
scroll to position [324, 0]
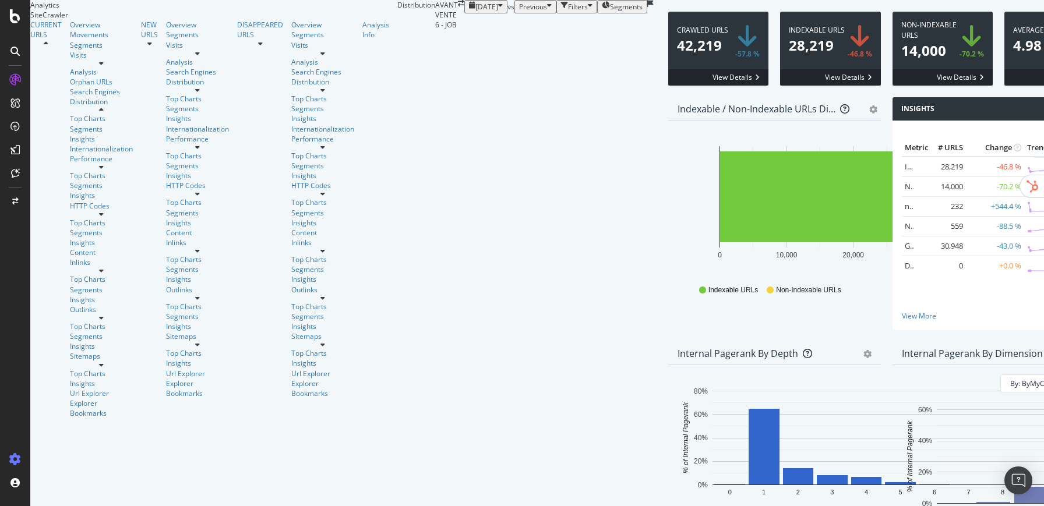
click at [15, 460] on icon at bounding box center [15, 460] width 12 height 12
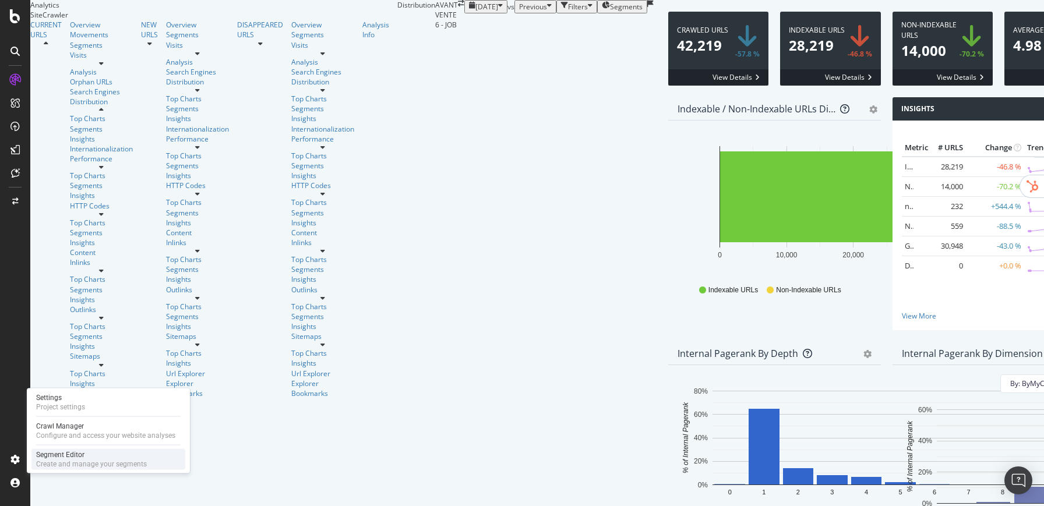
click at [61, 460] on div "Create and manage your segments" at bounding box center [91, 464] width 111 height 9
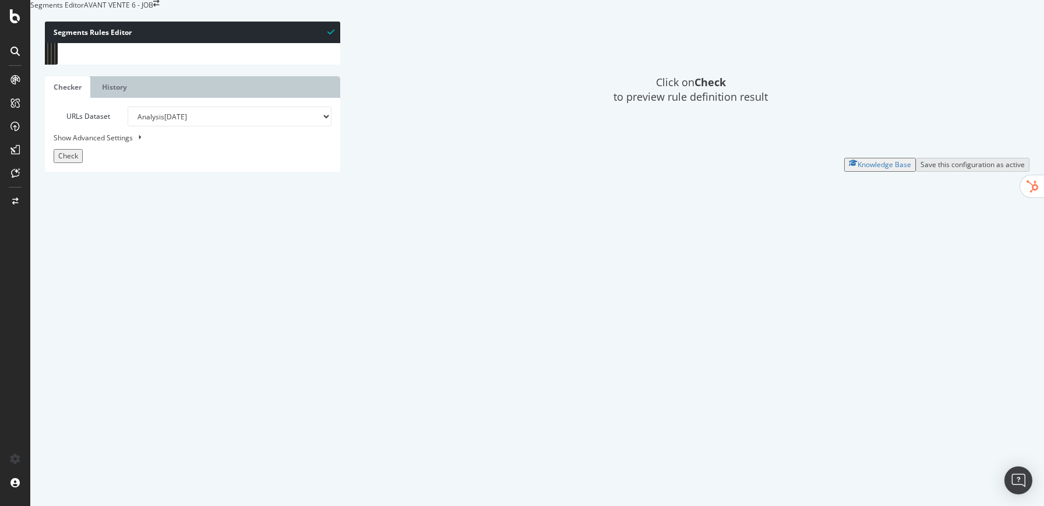
click at [77, 161] on span "Check" at bounding box center [68, 156] width 20 height 10
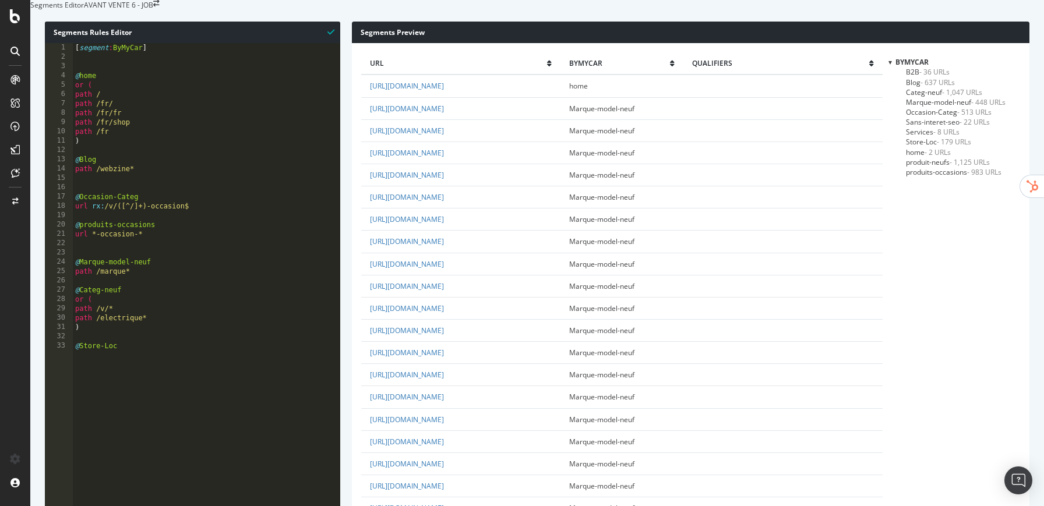
click at [940, 177] on span "produits-occasions - 983 URLs" at bounding box center [954, 172] width 96 height 10
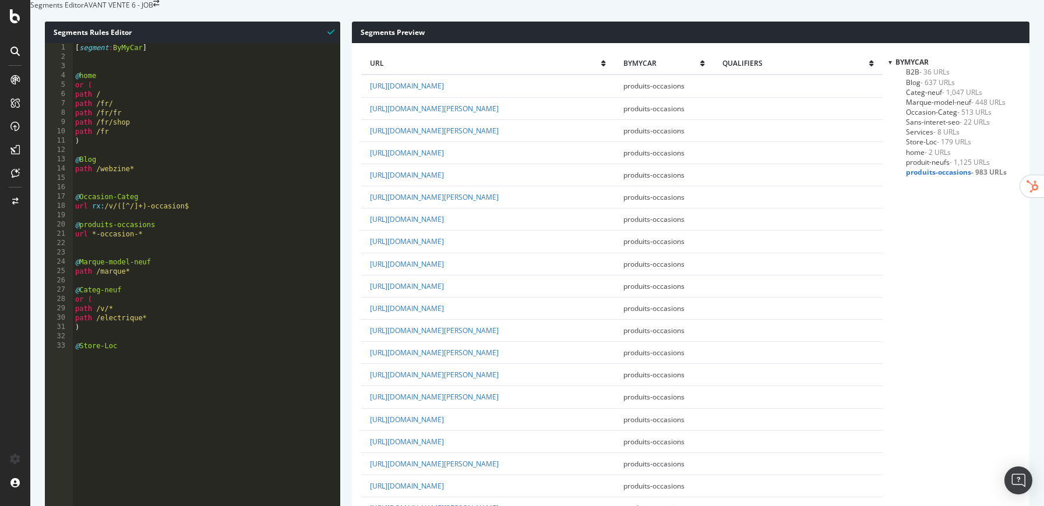
scroll to position [130, 0]
click at [65, 91] on div "SiteCrawler" at bounding box center [49, 87] width 38 height 10
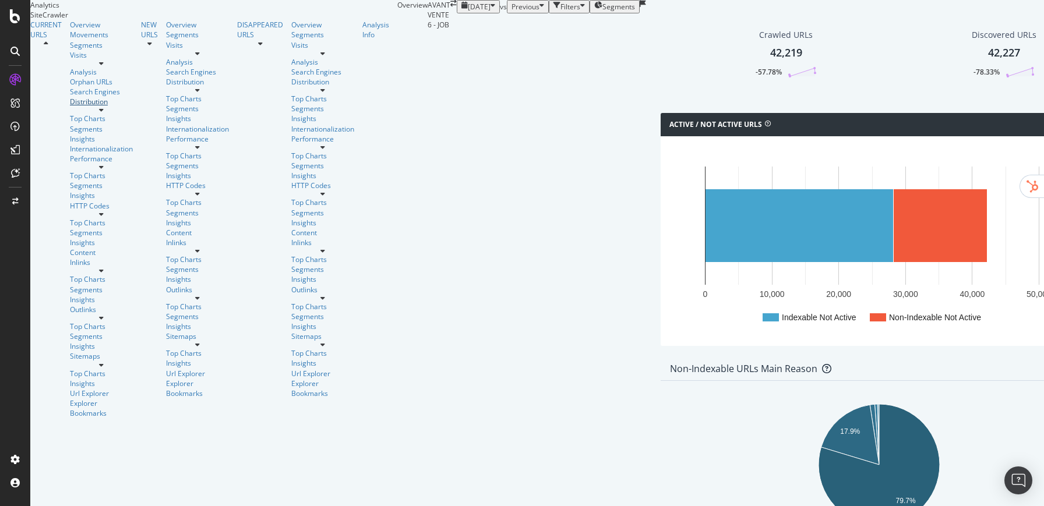
click at [70, 107] on div "Distribution" at bounding box center [101, 102] width 63 height 10
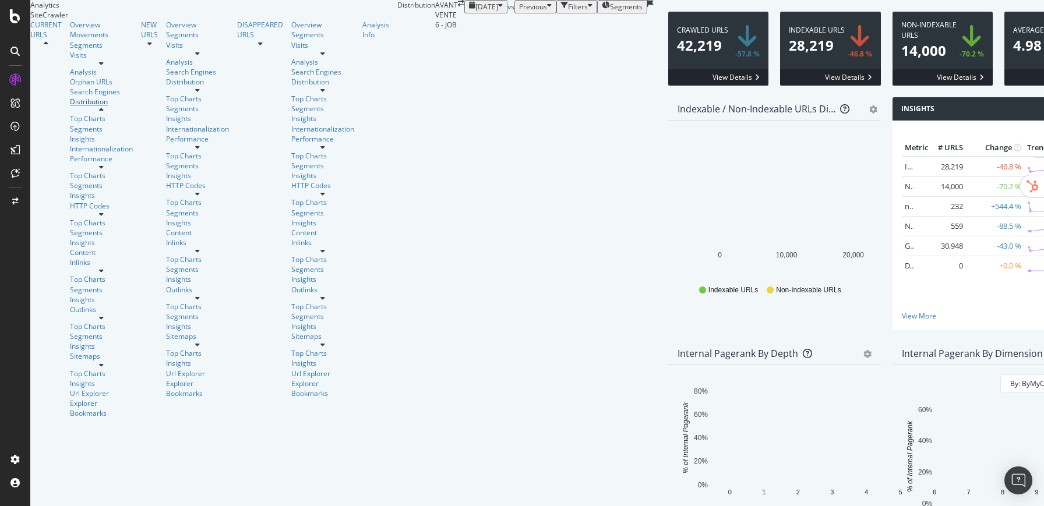
scroll to position [303, 0]
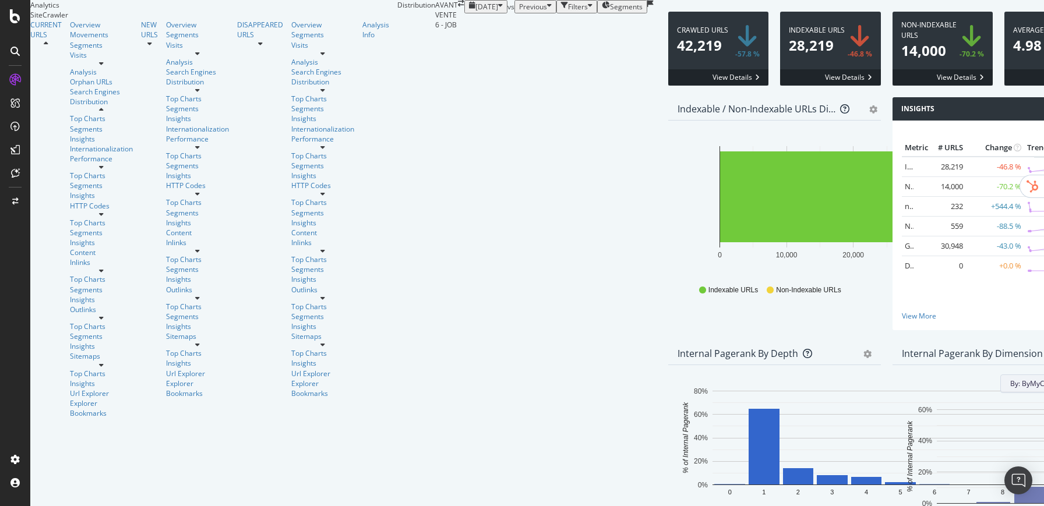
click at [1010, 379] on span "By: ByMyCar Level 1" at bounding box center [1043, 384] width 66 height 10
click at [892, 365] on div "By: ByMyCar Level 1 Recommended Dimensions Select a Structured Data Select a Se…" at bounding box center [998, 470] width 213 height 210
